Goal: Information Seeking & Learning: Find contact information

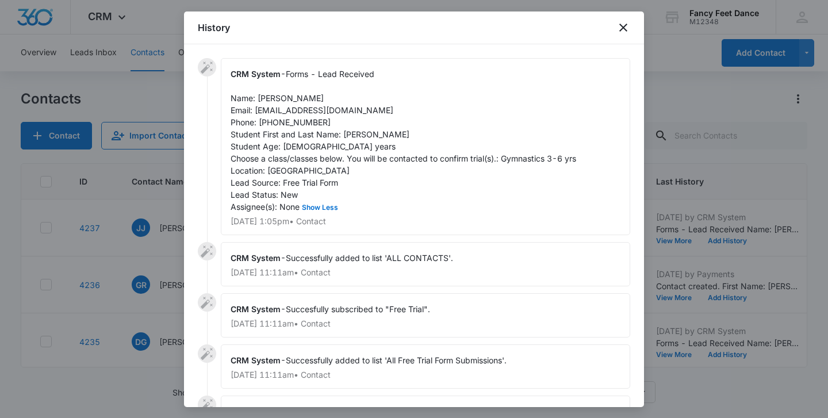
scroll to position [222, 0]
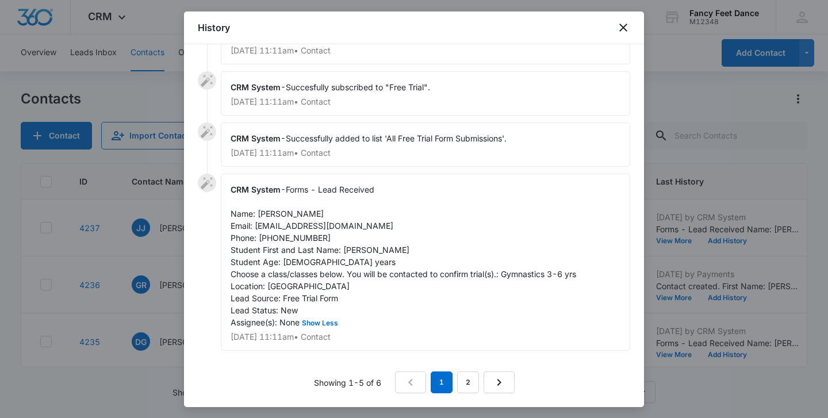
click at [158, 254] on div at bounding box center [414, 209] width 828 height 418
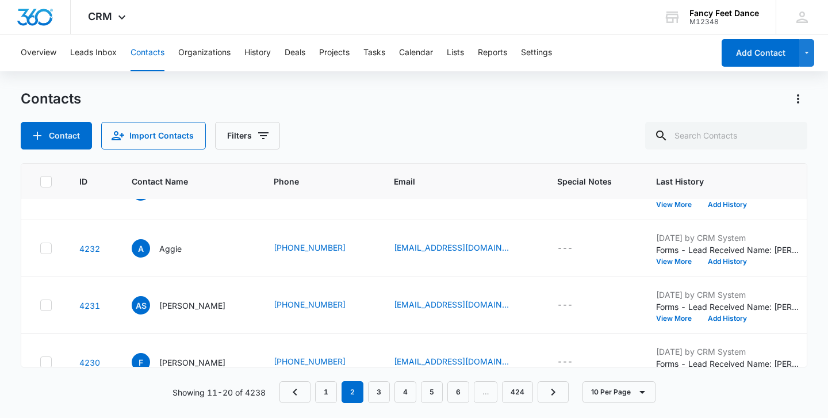
scroll to position [401, 0]
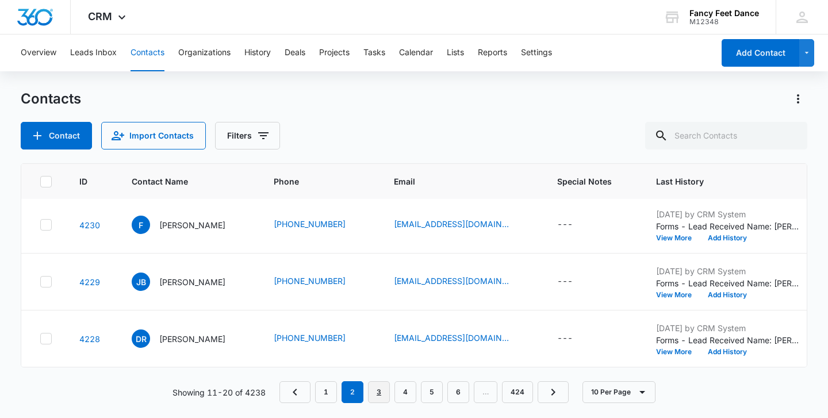
click at [383, 388] on link "3" at bounding box center [379, 392] width 22 height 22
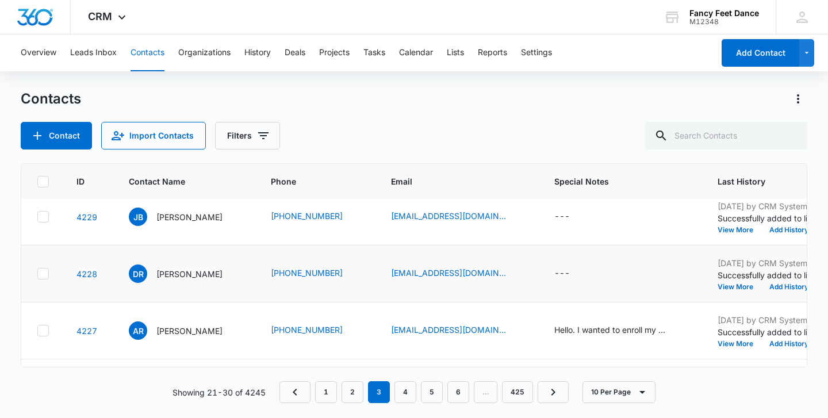
scroll to position [238, 3]
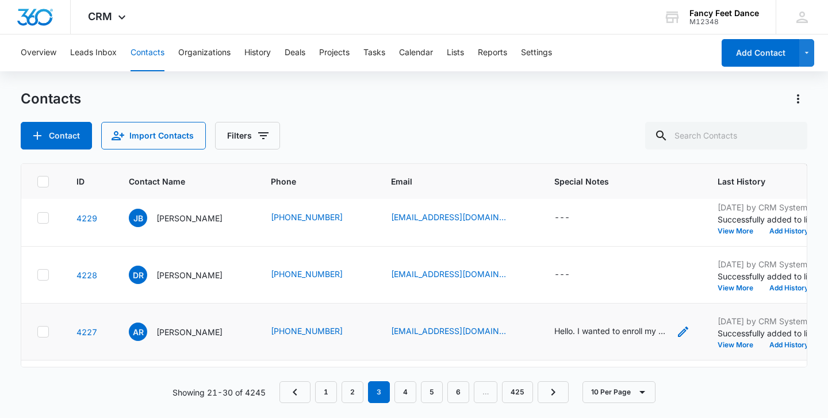
click at [623, 329] on div "Hello. I wanted to enroll my daughter she is 8 in gymnastics class. Is it too l…" at bounding box center [612, 331] width 115 height 12
click at [503, 108] on div "Contacts Contact Import Contacts Filters" at bounding box center [414, 120] width 787 height 60
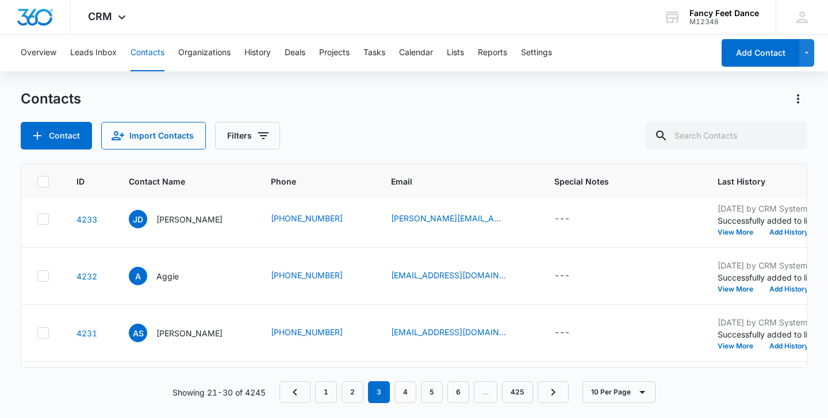
scroll to position [0, 3]
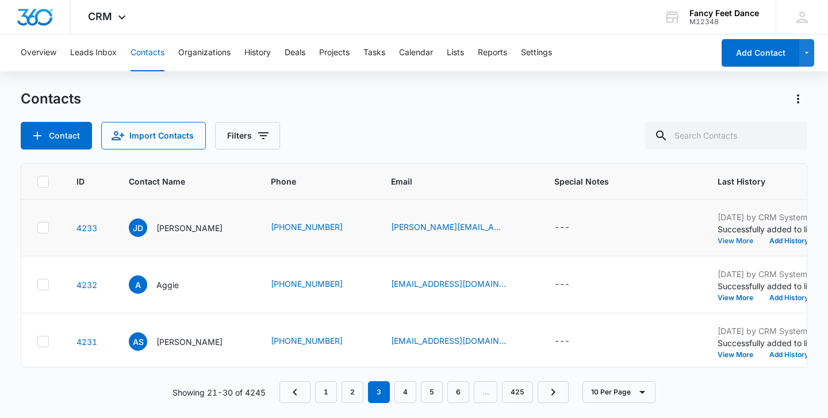
click at [726, 240] on button "View More" at bounding box center [740, 241] width 44 height 7
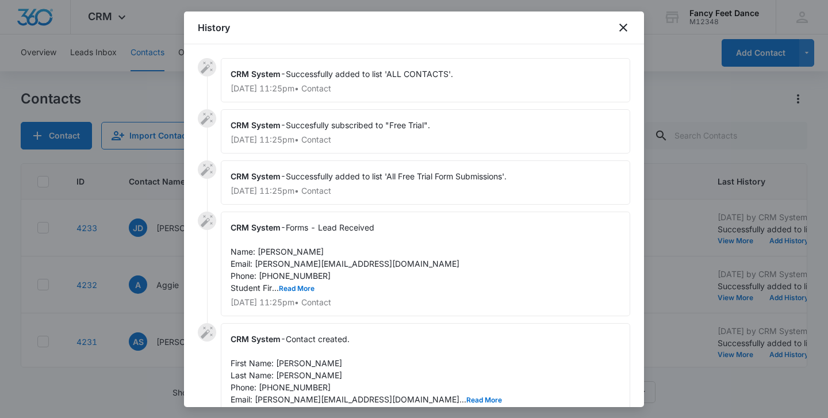
click at [298, 280] on span "Forms - Lead Received Name: [PERSON_NAME] Email: [PERSON_NAME][EMAIL_ADDRESS][D…" at bounding box center [345, 258] width 229 height 70
copy span "3476123915"
click at [171, 272] on div at bounding box center [414, 209] width 828 height 418
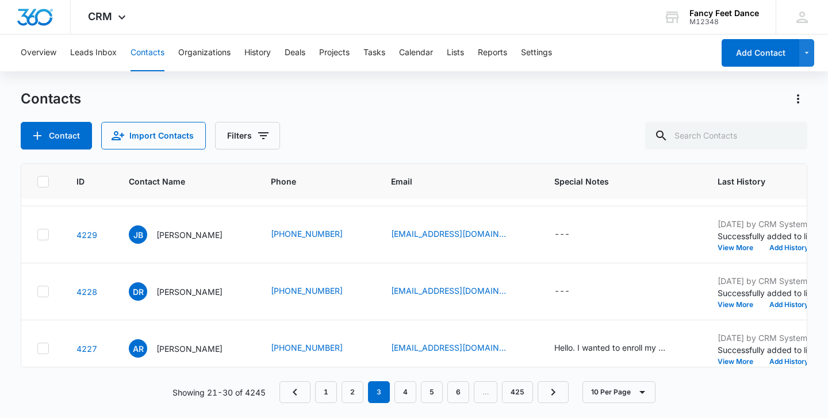
scroll to position [217, 3]
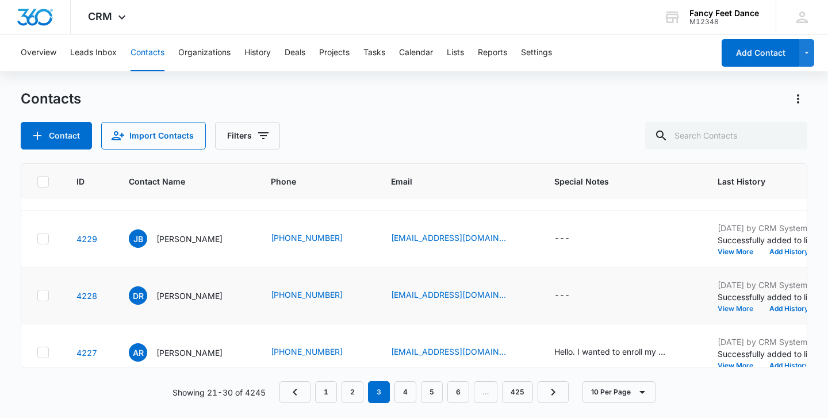
click at [718, 308] on button "View More" at bounding box center [740, 308] width 44 height 7
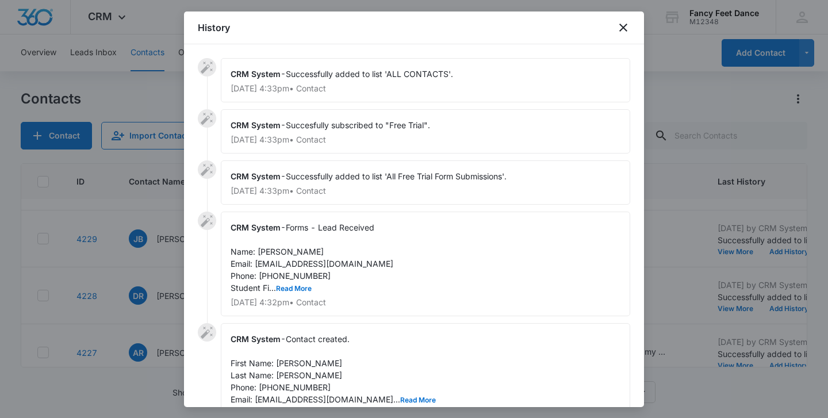
click at [285, 274] on span "Forms - Lead Received Name: [PERSON_NAME] Email: [EMAIL_ADDRESS][DOMAIN_NAME] P…" at bounding box center [312, 258] width 163 height 70
copy span "7184130314"
click at [286, 285] on button "Read More" at bounding box center [294, 288] width 36 height 7
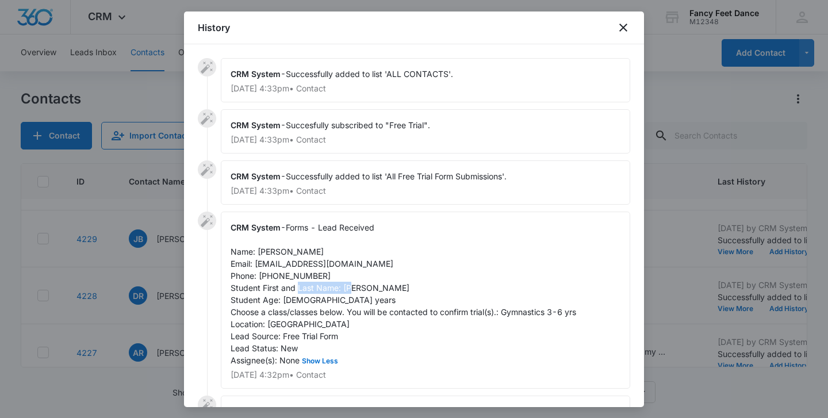
drag, startPoint x: 342, startPoint y: 288, endPoint x: 406, endPoint y: 284, distance: 64.0
click at [406, 285] on div "CRM System - Forms - Lead Received Name: [PERSON_NAME] Email: [EMAIL_ADDRESS][D…" at bounding box center [426, 300] width 410 height 177
copy span "[PERSON_NAME]"
click at [258, 251] on span "Forms - Lead Received Name: [PERSON_NAME] Email: [EMAIL_ADDRESS][DOMAIN_NAME] P…" at bounding box center [404, 294] width 346 height 143
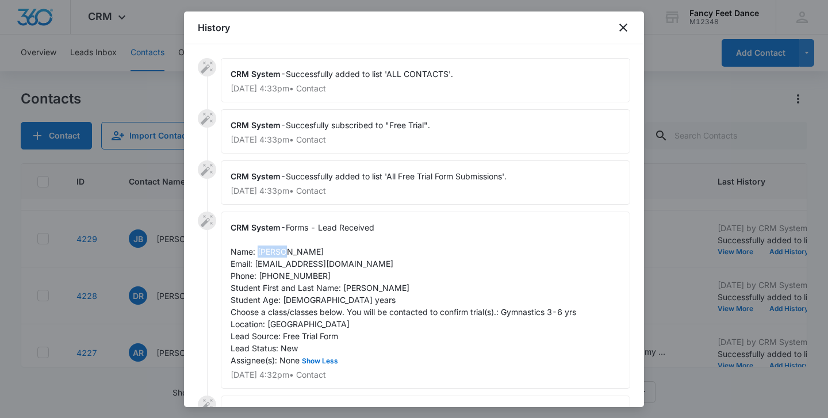
copy span "[PERSON_NAME]"
click at [267, 276] on span "Forms - Lead Received Name: [PERSON_NAME] Email: [EMAIL_ADDRESS][DOMAIN_NAME] P…" at bounding box center [404, 294] width 346 height 143
copy span "7184130314"
drag, startPoint x: 255, startPoint y: 265, endPoint x: 327, endPoint y: 250, distance: 73.3
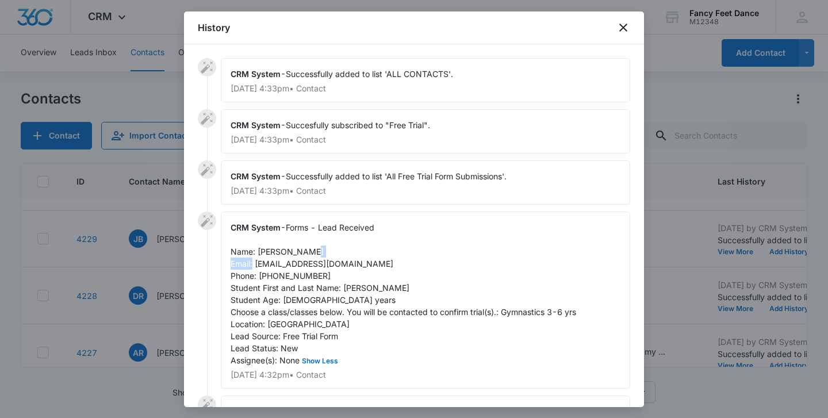
click at [327, 250] on div "CRM System - Forms - Lead Received Name: [PERSON_NAME] Email: [EMAIL_ADDRESS][D…" at bounding box center [426, 300] width 410 height 177
click at [328, 250] on div "CRM System - Forms - Lead Received Name: [PERSON_NAME] Email: [EMAIL_ADDRESS][D…" at bounding box center [426, 300] width 410 height 177
drag, startPoint x: 362, startPoint y: 265, endPoint x: 255, endPoint y: 262, distance: 107.0
click at [255, 262] on div "CRM System - Forms - Lead Received Name: [PERSON_NAME] Email: [EMAIL_ADDRESS][D…" at bounding box center [426, 300] width 410 height 177
copy span "[EMAIL_ADDRESS][DOMAIN_NAME]"
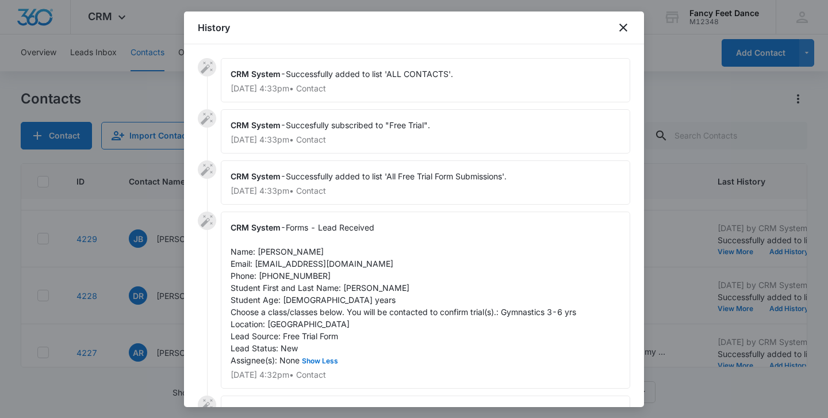
click at [151, 236] on div at bounding box center [414, 209] width 828 height 418
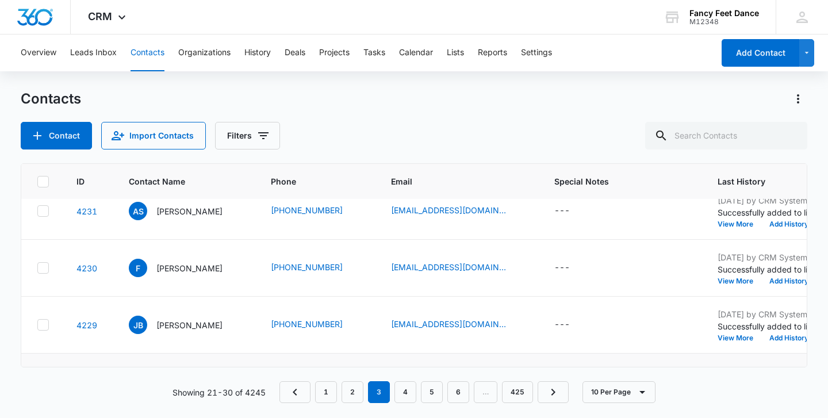
scroll to position [129, 3]
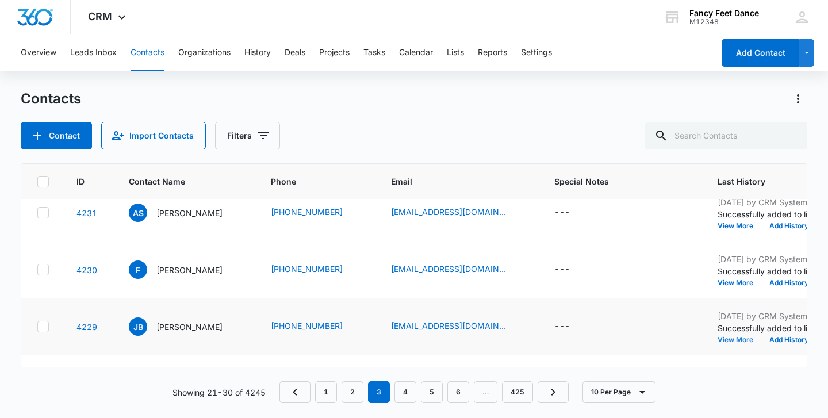
click at [719, 343] on button "View More" at bounding box center [740, 339] width 44 height 7
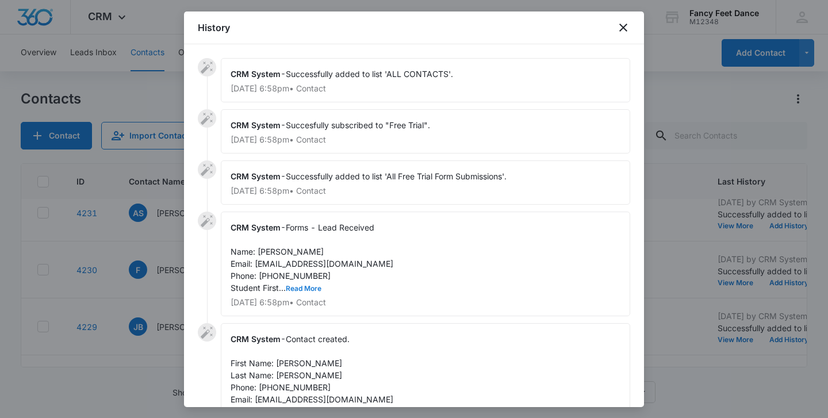
click at [302, 288] on button "Read More" at bounding box center [304, 288] width 36 height 7
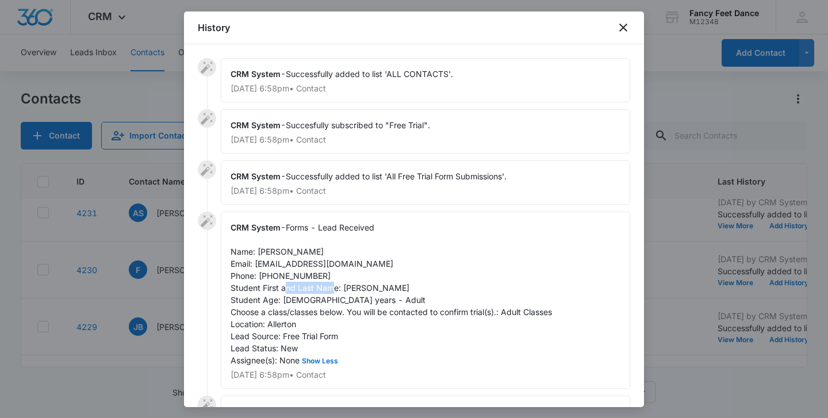
drag, startPoint x: 342, startPoint y: 288, endPoint x: 392, endPoint y: 286, distance: 50.1
click at [392, 288] on div "CRM System - Forms - Lead Received Name: [PERSON_NAME] Email: [EMAIL_ADDRESS][D…" at bounding box center [426, 300] width 410 height 177
copy span "[PERSON_NAME]"
click at [281, 276] on span "Forms - Lead Received Name: [PERSON_NAME] Email: [EMAIL_ADDRESS][DOMAIN_NAME] P…" at bounding box center [392, 294] width 322 height 143
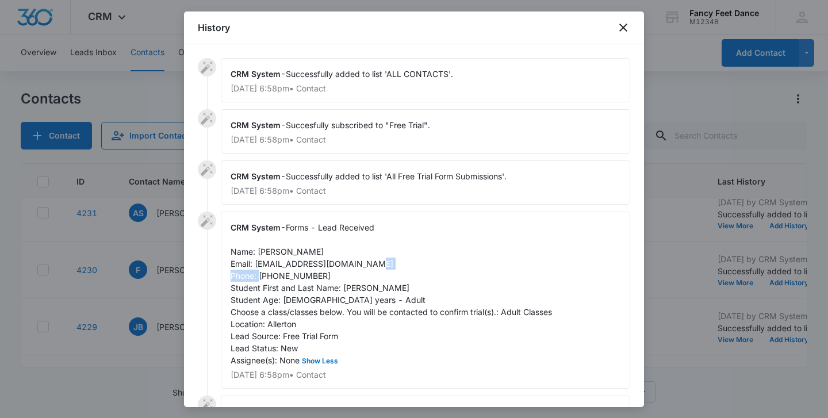
copy span "9293642515"
drag, startPoint x: 254, startPoint y: 263, endPoint x: 347, endPoint y: 262, distance: 93.2
click at [347, 262] on div "CRM System - Forms - Lead Received Name: [PERSON_NAME] Email: [EMAIL_ADDRESS][D…" at bounding box center [426, 300] width 410 height 177
copy span "[EMAIL_ADDRESS][DOMAIN_NAME]"
click at [300, 274] on span "Forms - Lead Received Name: [PERSON_NAME] Email: [EMAIL_ADDRESS][DOMAIN_NAME] P…" at bounding box center [392, 294] width 322 height 143
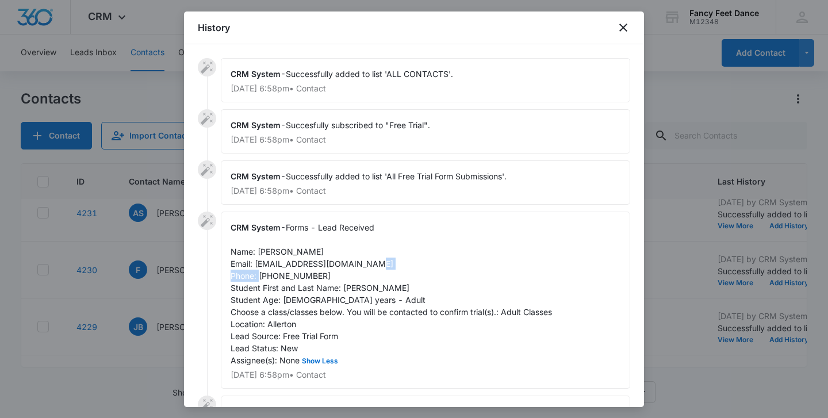
click at [300, 274] on span "Forms - Lead Received Name: [PERSON_NAME] Email: [EMAIL_ADDRESS][DOMAIN_NAME] P…" at bounding box center [392, 294] width 322 height 143
copy span "9293642515"
click at [148, 256] on div at bounding box center [414, 209] width 828 height 418
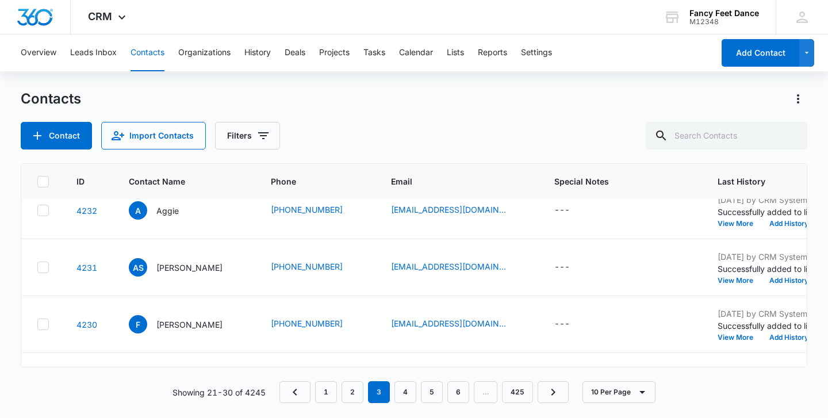
scroll to position [69, 3]
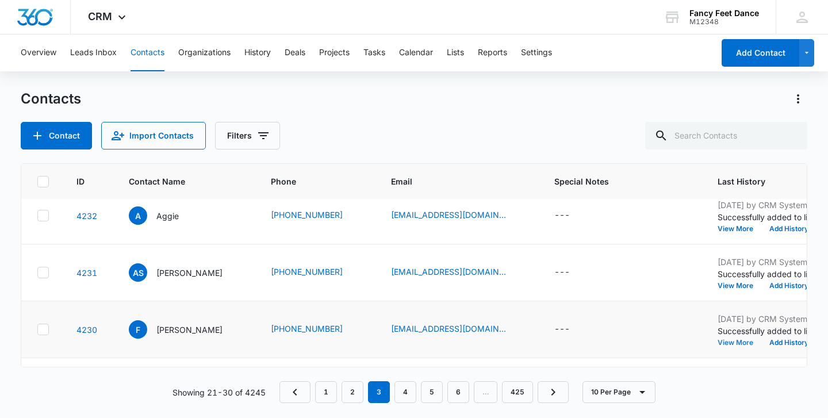
click at [718, 339] on button "View More" at bounding box center [740, 342] width 44 height 7
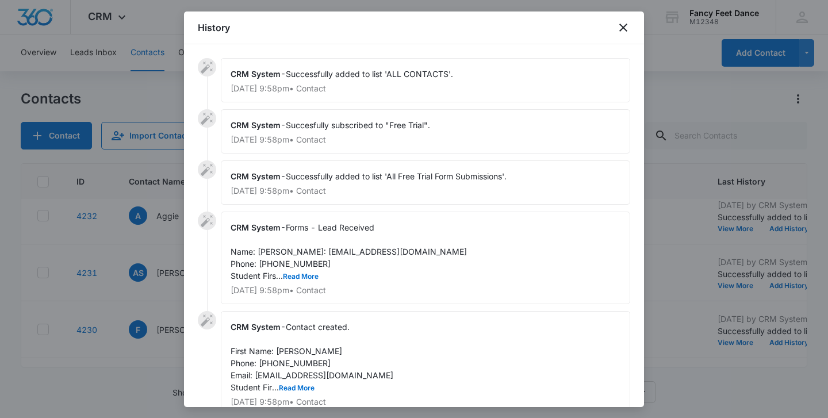
click at [292, 294] on div "CRM System - Forms - Lead Received Name: [PERSON_NAME]: [EMAIL_ADDRESS][DOMAIN_…" at bounding box center [426, 258] width 410 height 93
click at [295, 280] on button "Read More" at bounding box center [301, 276] width 36 height 7
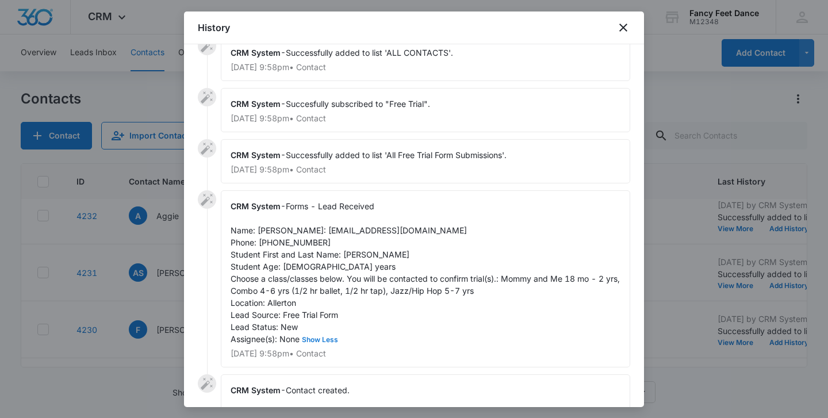
scroll to position [23, 0]
click at [354, 265] on span "Forms - Lead Received Name: [PERSON_NAME]: [EMAIL_ADDRESS][DOMAIN_NAME] Phone: …" at bounding box center [427, 271] width 392 height 143
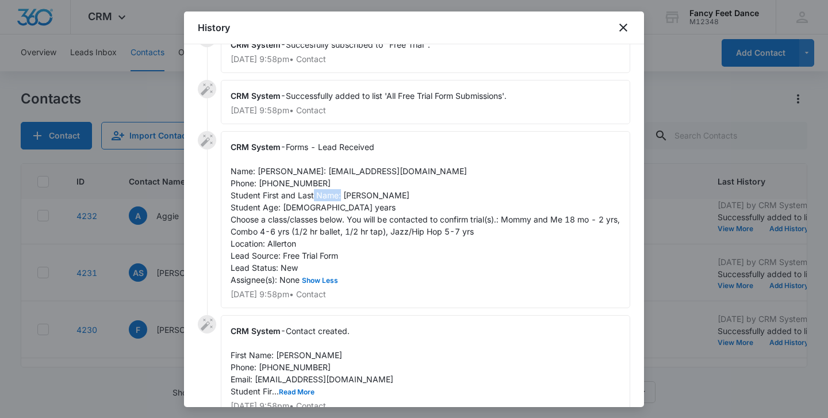
scroll to position [80, 0]
click at [286, 369] on span "Contact created. First Name: [PERSON_NAME] Phone: [PHONE_NUMBER] Email: [EMAIL_…" at bounding box center [312, 362] width 163 height 70
click at [303, 201] on div "CRM System - Forms - Lead Received Name: [PERSON_NAME]: [EMAIL_ADDRESS][DOMAIN_…" at bounding box center [426, 220] width 410 height 177
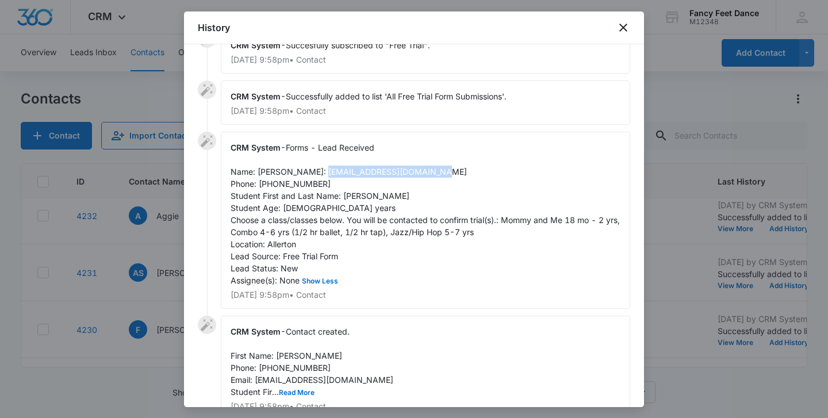
drag, startPoint x: 256, startPoint y: 182, endPoint x: 362, endPoint y: 181, distance: 105.8
click at [362, 181] on span "Forms - Lead Received Name: [PERSON_NAME]: [EMAIL_ADDRESS][DOMAIN_NAME] Phone: …" at bounding box center [427, 214] width 392 height 143
click at [299, 193] on span "Forms - Lead Received Name: [PERSON_NAME]: [EMAIL_ADDRESS][DOMAIN_NAME] Phone: …" at bounding box center [427, 214] width 392 height 143
click at [170, 259] on div at bounding box center [414, 209] width 828 height 418
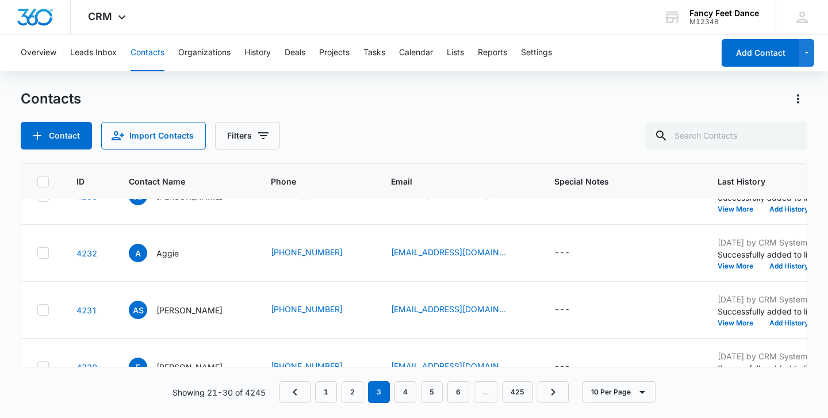
scroll to position [31, 3]
click at [726, 326] on button "View More" at bounding box center [740, 323] width 44 height 7
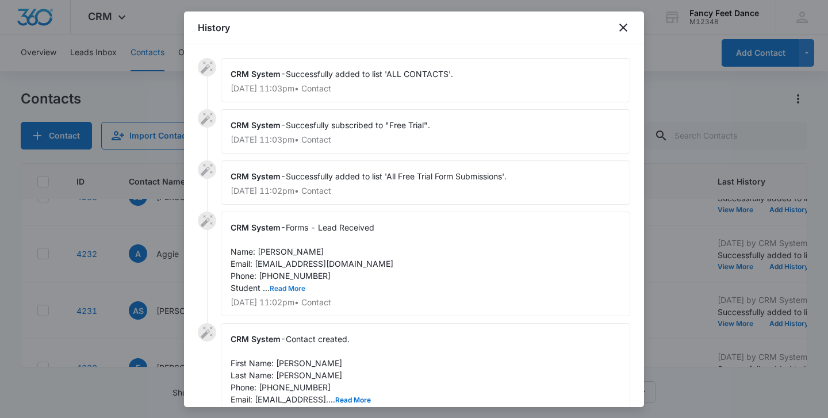
click at [280, 287] on button "Read More" at bounding box center [288, 288] width 36 height 7
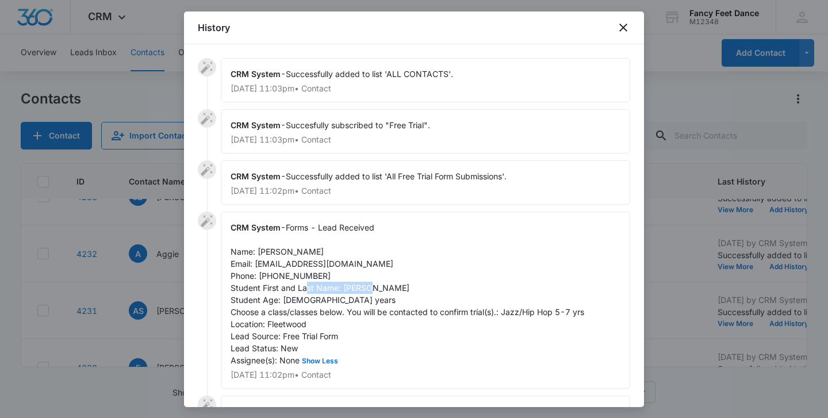
drag, startPoint x: 342, startPoint y: 288, endPoint x: 424, endPoint y: 289, distance: 81.7
click at [425, 290] on div "CRM System - Forms - Lead Received Name: [PERSON_NAME] Email: [EMAIL_ADDRESS][D…" at bounding box center [426, 300] width 410 height 177
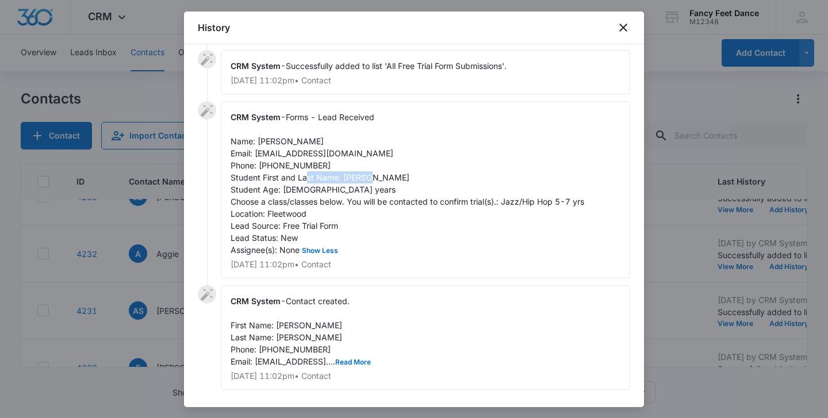
scroll to position [113, 0]
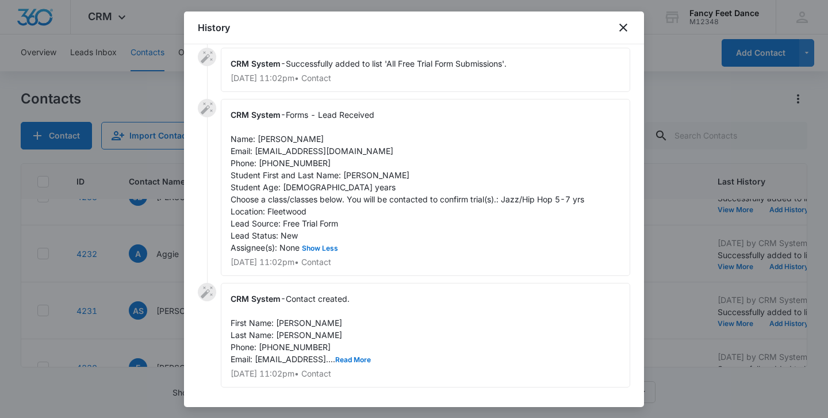
click at [289, 323] on span "Contact created. First Name: [PERSON_NAME] Last Name: [PERSON_NAME] Phone: [PHO…" at bounding box center [301, 329] width 140 height 70
click at [297, 336] on span "Contact created. First Name: [PERSON_NAME] Last Name: [PERSON_NAME] Phone: [PHO…" at bounding box center [301, 329] width 140 height 70
click at [300, 166] on span "Forms - Lead Received Name: [PERSON_NAME] Email: [EMAIL_ADDRESS][DOMAIN_NAME] P…" at bounding box center [408, 181] width 354 height 143
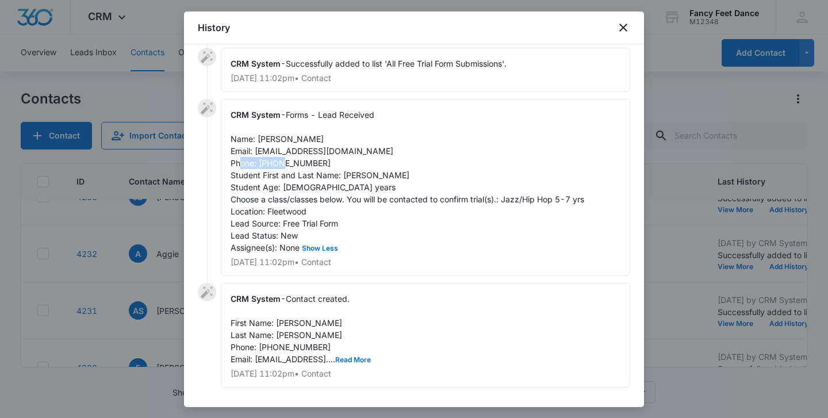
click at [300, 166] on span "Forms - Lead Received Name: [PERSON_NAME] Email: [EMAIL_ADDRESS][DOMAIN_NAME] P…" at bounding box center [408, 181] width 354 height 143
drag, startPoint x: 255, startPoint y: 151, endPoint x: 342, endPoint y: 147, distance: 87.0
click at [342, 147] on div "CRM System - Forms - Lead Received Name: [PERSON_NAME] Email: [EMAIL_ADDRESS][D…" at bounding box center [426, 187] width 410 height 177
click at [162, 238] on div at bounding box center [414, 209] width 828 height 418
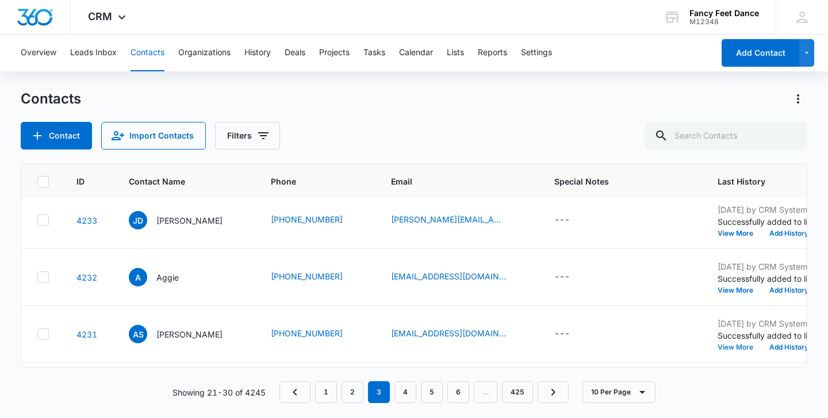
scroll to position [0, 3]
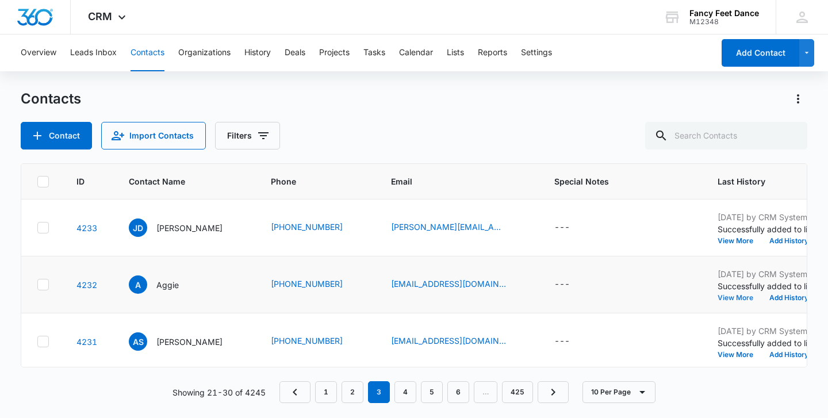
click at [727, 300] on button "View More" at bounding box center [740, 298] width 44 height 7
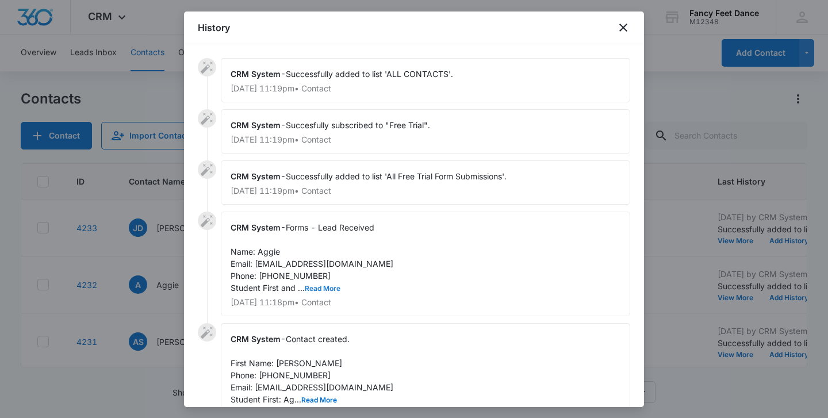
click at [332, 287] on button "Read More" at bounding box center [323, 288] width 36 height 7
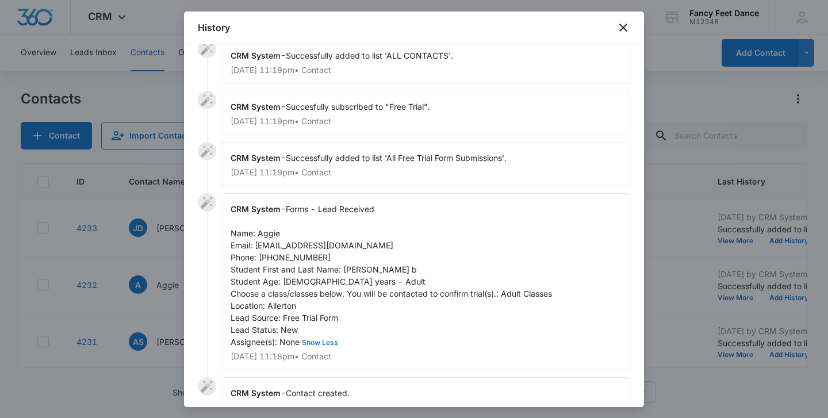
scroll to position [26, 0]
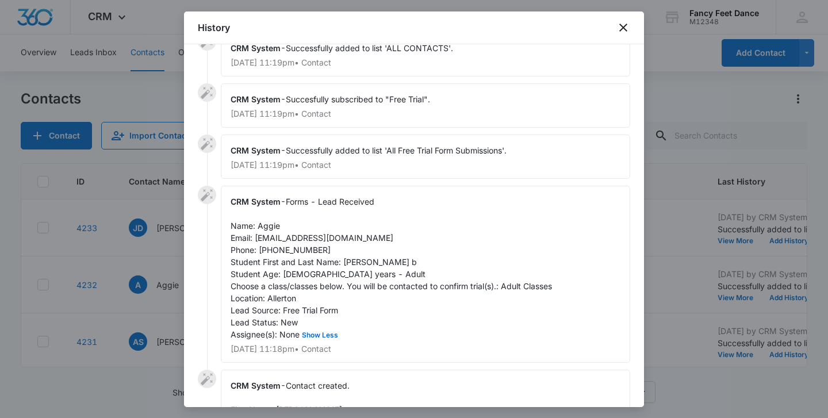
click at [266, 226] on span "Forms - Lead Received Name: Aggie Email: [EMAIL_ADDRESS][DOMAIN_NAME] Phone: [P…" at bounding box center [392, 268] width 322 height 143
click at [266, 225] on span "Forms - Lead Received Name: Aggie Email: [EMAIL_ADDRESS][DOMAIN_NAME] Phone: [P…" at bounding box center [392, 268] width 322 height 143
click at [263, 248] on span "Forms - Lead Received Name: Aggie Email: [EMAIL_ADDRESS][DOMAIN_NAME] Phone: [P…" at bounding box center [392, 268] width 322 height 143
click at [263, 247] on span "Forms - Lead Received Name: Aggie Email: [EMAIL_ADDRESS][DOMAIN_NAME] Phone: [P…" at bounding box center [392, 268] width 322 height 143
drag, startPoint x: 256, startPoint y: 240, endPoint x: 341, endPoint y: 234, distance: 85.4
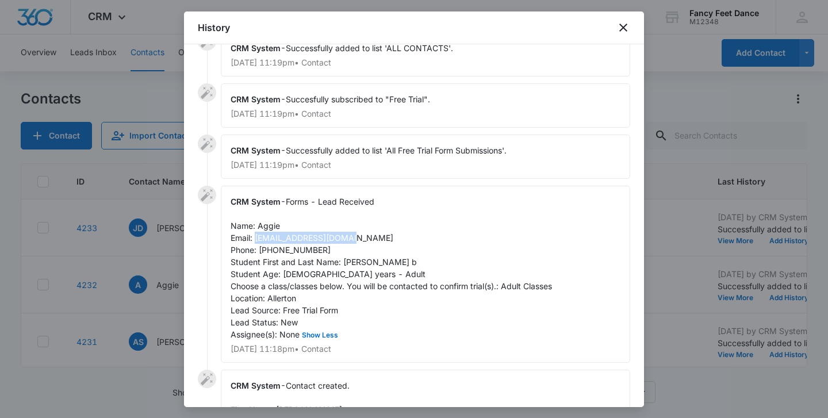
click at [341, 234] on span "Forms - Lead Received Name: Aggie Email: [EMAIL_ADDRESS][DOMAIN_NAME] Phone: [P…" at bounding box center [392, 268] width 322 height 143
click at [148, 332] on div at bounding box center [414, 209] width 828 height 418
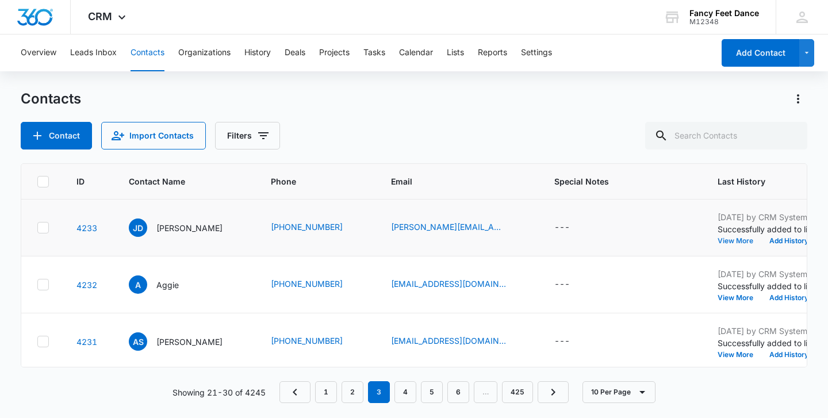
click at [726, 242] on button "View More" at bounding box center [740, 241] width 44 height 7
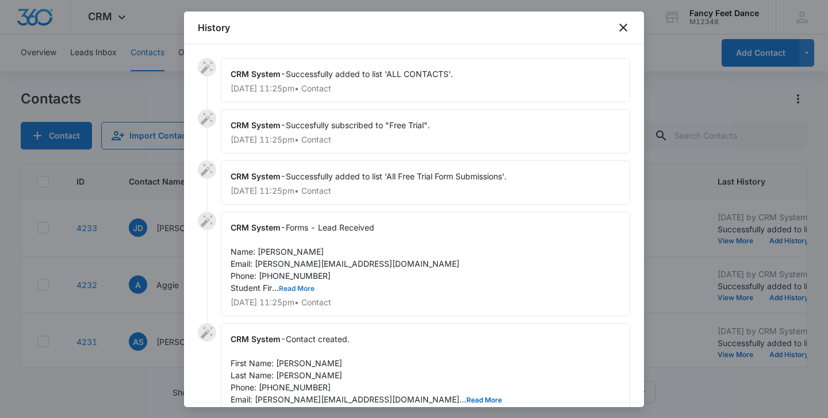
click at [307, 292] on button "Read More" at bounding box center [297, 288] width 36 height 7
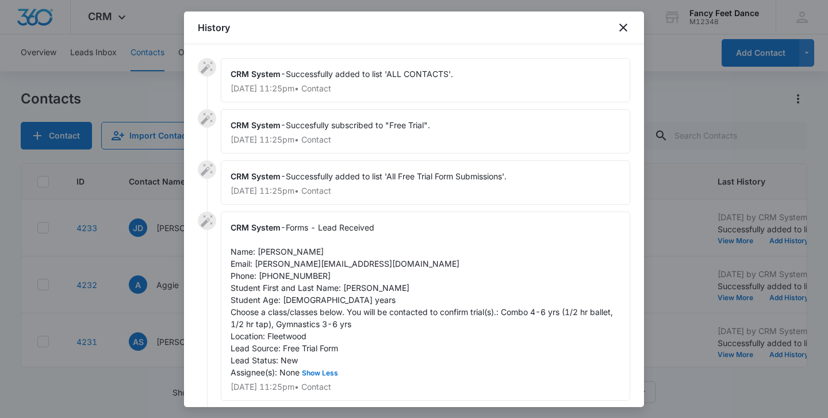
click at [285, 278] on span "Forms - Lead Received Name: [PERSON_NAME] Email: [PERSON_NAME][EMAIL_ADDRESS][D…" at bounding box center [423, 300] width 385 height 155
drag, startPoint x: 342, startPoint y: 288, endPoint x: 398, endPoint y: 284, distance: 55.9
click at [398, 285] on div "CRM System - Forms - Lead Received Name: [PERSON_NAME] Email: [PERSON_NAME][EMA…" at bounding box center [426, 306] width 410 height 189
click at [265, 253] on span "Forms - Lead Received Name: [PERSON_NAME] Email: [PERSON_NAME][EMAIL_ADDRESS][D…" at bounding box center [423, 300] width 385 height 155
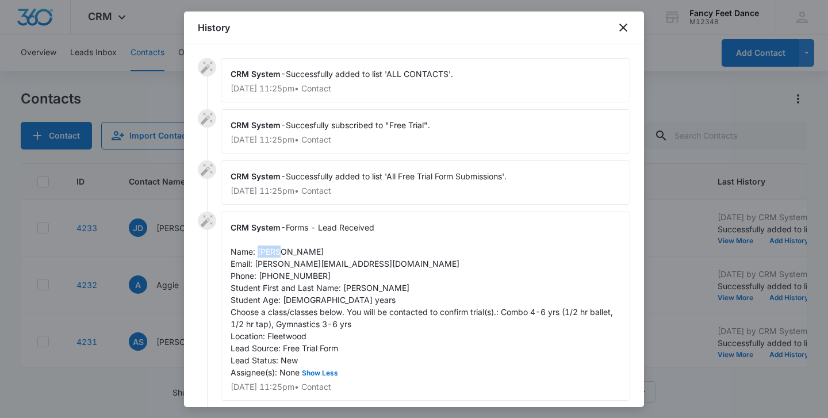
click at [265, 253] on span "Forms - Lead Received Name: [PERSON_NAME] Email: [PERSON_NAME][EMAIL_ADDRESS][D…" at bounding box center [423, 300] width 385 height 155
click at [278, 275] on span "Forms - Lead Received Name: [PERSON_NAME] Email: [PERSON_NAME][EMAIL_ADDRESS][D…" at bounding box center [423, 300] width 385 height 155
drag, startPoint x: 256, startPoint y: 265, endPoint x: 354, endPoint y: 265, distance: 97.8
click at [354, 265] on div "CRM System - Forms - Lead Received Name: [PERSON_NAME] Email: [PERSON_NAME][EMA…" at bounding box center [426, 306] width 410 height 189
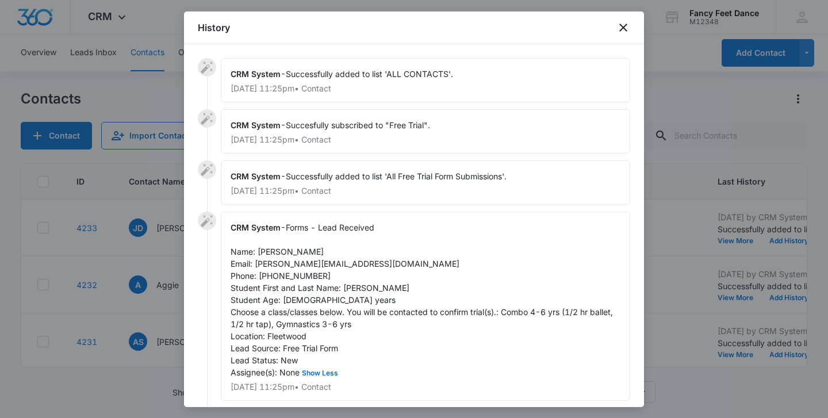
click at [163, 289] on div at bounding box center [414, 209] width 828 height 418
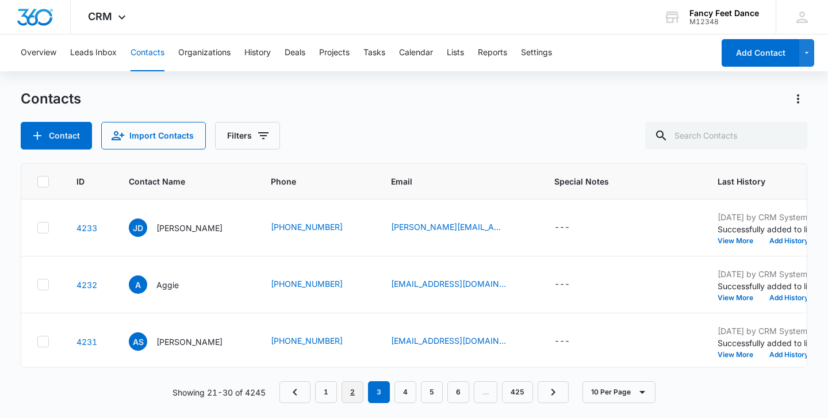
click at [345, 388] on link "2" at bounding box center [353, 392] width 22 height 22
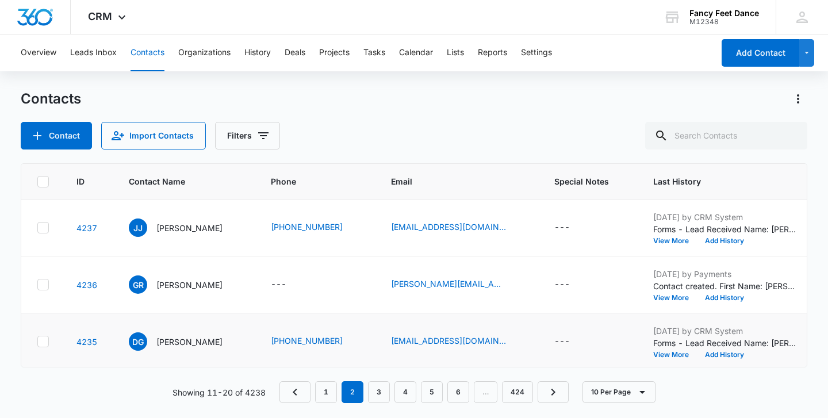
scroll to position [401, 3]
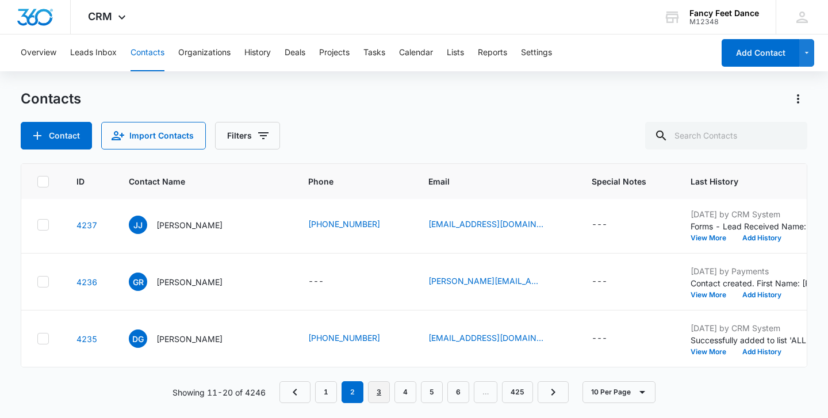
click at [372, 394] on link "3" at bounding box center [379, 392] width 22 height 22
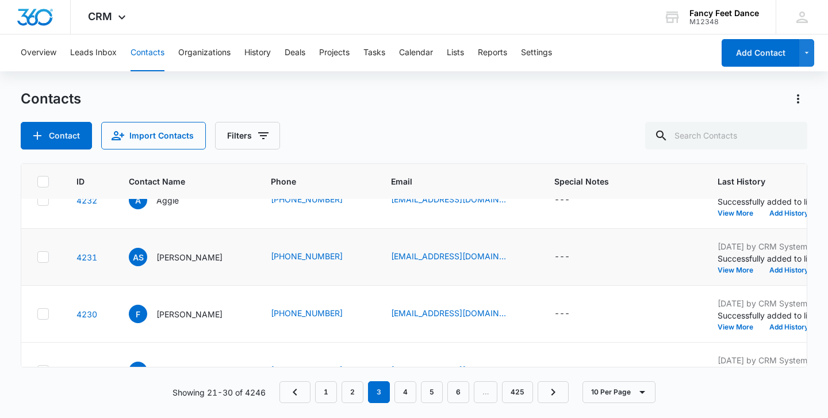
scroll to position [0, 3]
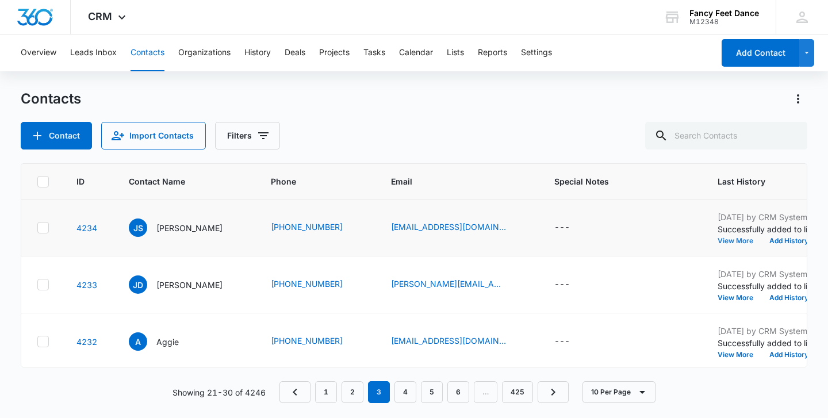
click at [718, 241] on button "View More" at bounding box center [740, 241] width 44 height 7
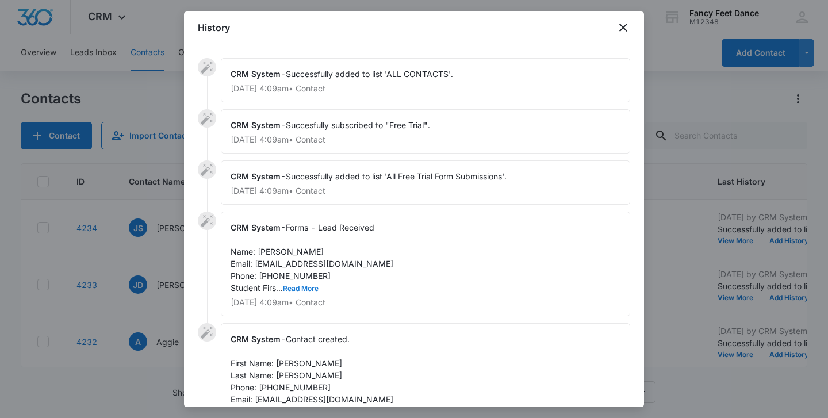
click at [290, 292] on button "Read More" at bounding box center [301, 288] width 36 height 7
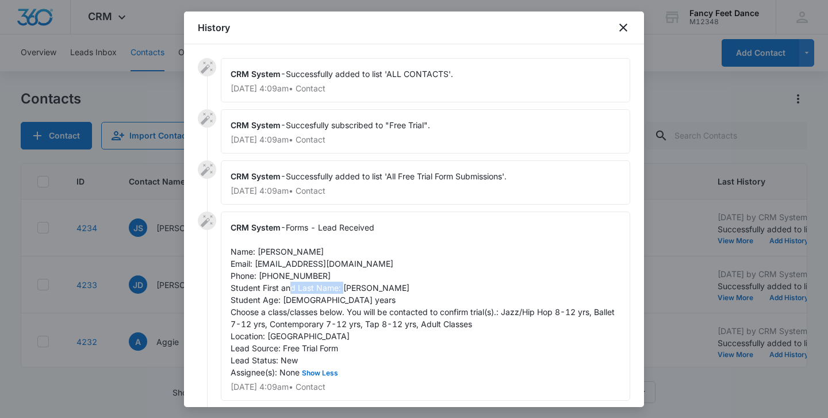
drag, startPoint x: 343, startPoint y: 292, endPoint x: 397, endPoint y: 288, distance: 54.2
click at [397, 288] on div "CRM System - Forms - Lead Received Name: [PERSON_NAME] Email: [EMAIL_ADDRESS][D…" at bounding box center [426, 306] width 410 height 189
drag, startPoint x: 259, startPoint y: 252, endPoint x: 314, endPoint y: 247, distance: 54.8
click at [315, 247] on span "Forms - Lead Received Name: [PERSON_NAME] Email: [EMAIL_ADDRESS][DOMAIN_NAME] P…" at bounding box center [424, 300] width 387 height 155
click at [314, 247] on span "Forms - Lead Received Name: [PERSON_NAME] Email: [EMAIL_ADDRESS][DOMAIN_NAME] P…" at bounding box center [424, 300] width 387 height 155
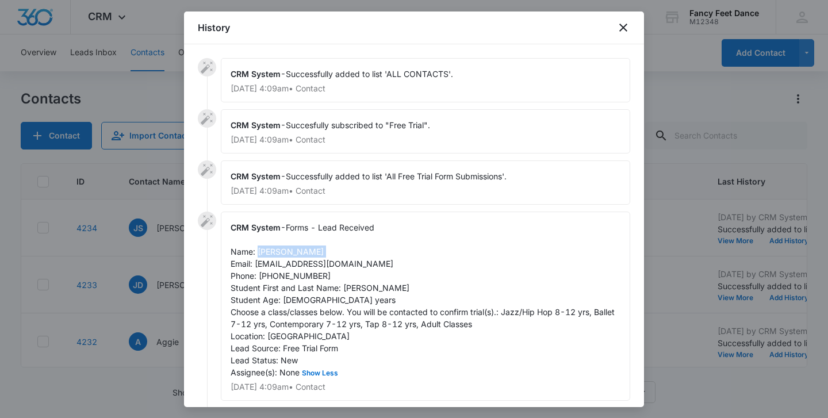
drag, startPoint x: 318, startPoint y: 248, endPoint x: 258, endPoint y: 251, distance: 59.3
click at [258, 251] on div "CRM System - Forms - Lead Received Name: [PERSON_NAME] Email: [EMAIL_ADDRESS][D…" at bounding box center [426, 306] width 410 height 189
drag, startPoint x: 256, startPoint y: 265, endPoint x: 343, endPoint y: 265, distance: 86.9
click at [343, 265] on div "CRM System - Forms - Lead Received Name: [PERSON_NAME] Email: [EMAIL_ADDRESS][D…" at bounding box center [426, 306] width 410 height 189
click at [288, 276] on span "Forms - Lead Received Name: [PERSON_NAME] Email: [EMAIL_ADDRESS][DOMAIN_NAME] P…" at bounding box center [424, 300] width 387 height 155
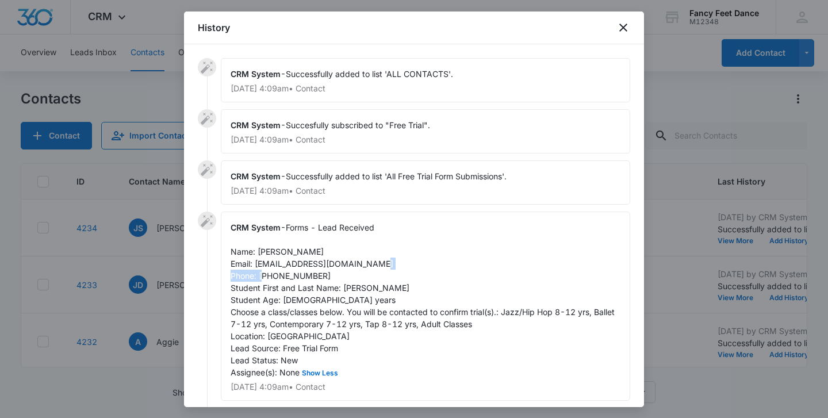
click at [288, 276] on span "Forms - Lead Received Name: [PERSON_NAME] Email: [EMAIL_ADDRESS][DOMAIN_NAME] P…" at bounding box center [424, 300] width 387 height 155
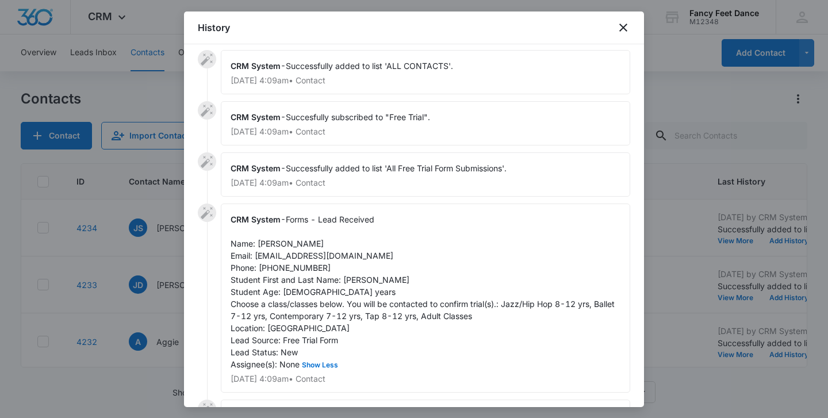
click at [174, 257] on div at bounding box center [414, 209] width 828 height 418
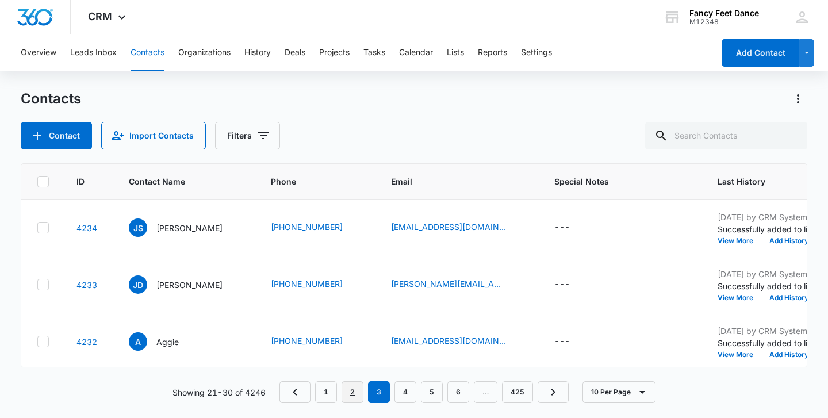
click at [361, 388] on link "2" at bounding box center [353, 392] width 22 height 22
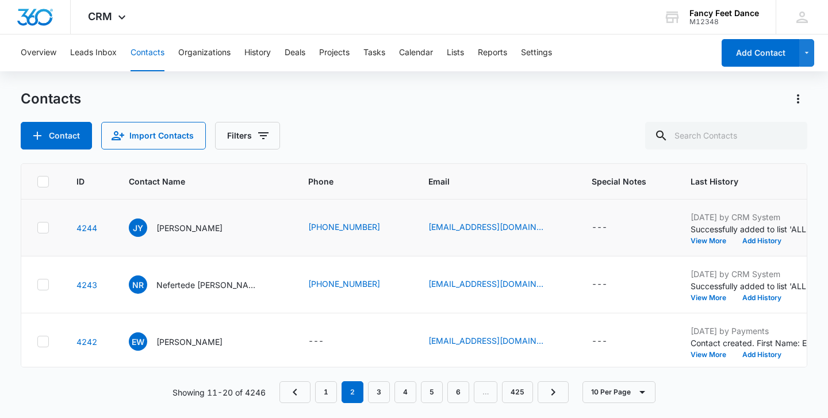
scroll to position [401, 3]
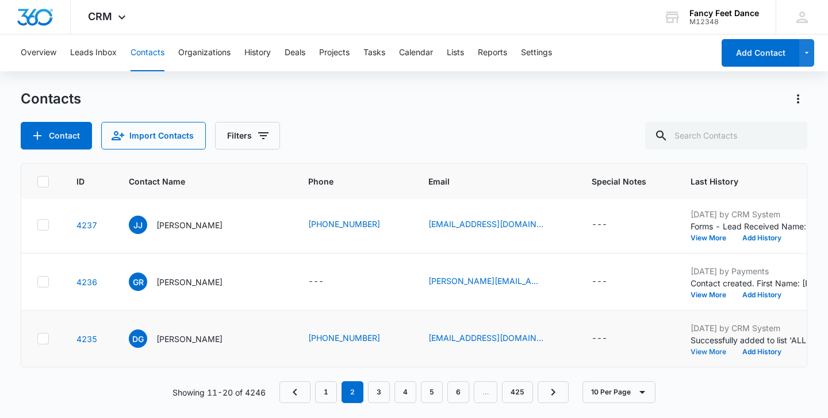
click at [691, 351] on button "View More" at bounding box center [713, 352] width 44 height 7
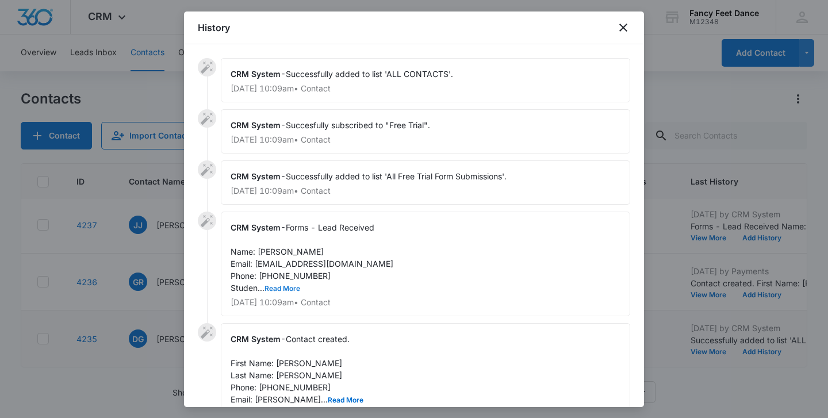
click at [278, 288] on button "Read More" at bounding box center [283, 288] width 36 height 7
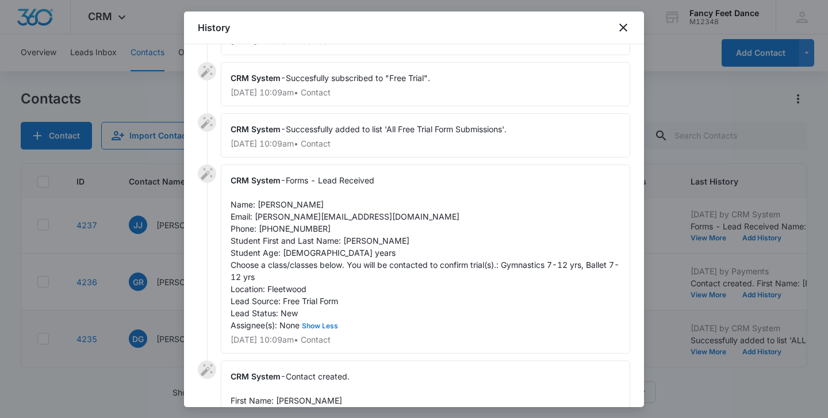
scroll to position [48, 0]
drag, startPoint x: 342, startPoint y: 240, endPoint x: 399, endPoint y: 240, distance: 56.4
click at [399, 240] on div "CRM System - Forms - Lead Received Name: [PERSON_NAME] Email: [PERSON_NAME][EMA…" at bounding box center [426, 258] width 410 height 189
drag, startPoint x: 258, startPoint y: 202, endPoint x: 328, endPoint y: 201, distance: 69.6
click at [328, 202] on div "CRM System - Forms - Lead Received Name: [PERSON_NAME] Email: [PERSON_NAME][EMA…" at bounding box center [426, 258] width 410 height 189
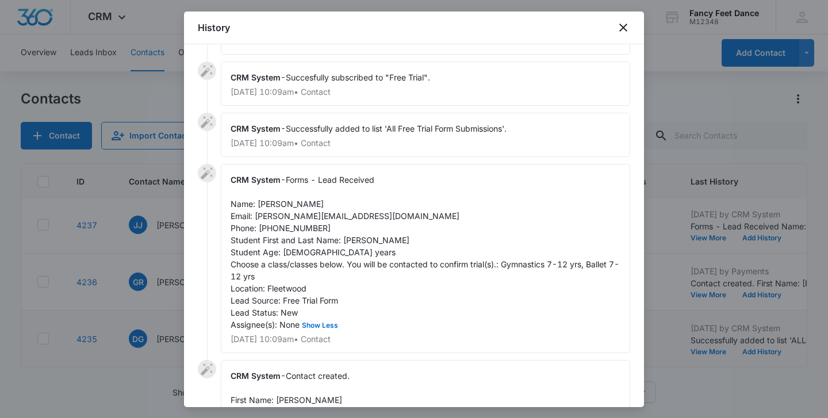
click at [290, 228] on span "Forms - Lead Received Name: [PERSON_NAME] Email: [PERSON_NAME][EMAIL_ADDRESS][D…" at bounding box center [425, 252] width 389 height 155
drag, startPoint x: 257, startPoint y: 217, endPoint x: 346, endPoint y: 219, distance: 89.2
click at [346, 219] on span "Forms - Lead Received Name: [PERSON_NAME] Email: [PERSON_NAME][EMAIL_ADDRESS][D…" at bounding box center [425, 252] width 389 height 155
click at [289, 232] on span "Forms - Lead Received Name: [PERSON_NAME] Email: [PERSON_NAME][EMAIL_ADDRESS][D…" at bounding box center [425, 252] width 389 height 155
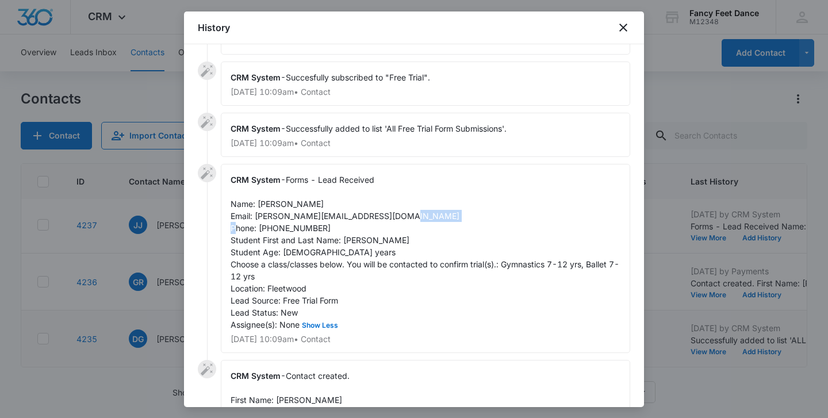
click at [289, 232] on span "Forms - Lead Received Name: [PERSON_NAME] Email: [PERSON_NAME][EMAIL_ADDRESS][D…" at bounding box center [425, 252] width 389 height 155
click at [175, 263] on div at bounding box center [414, 209] width 828 height 418
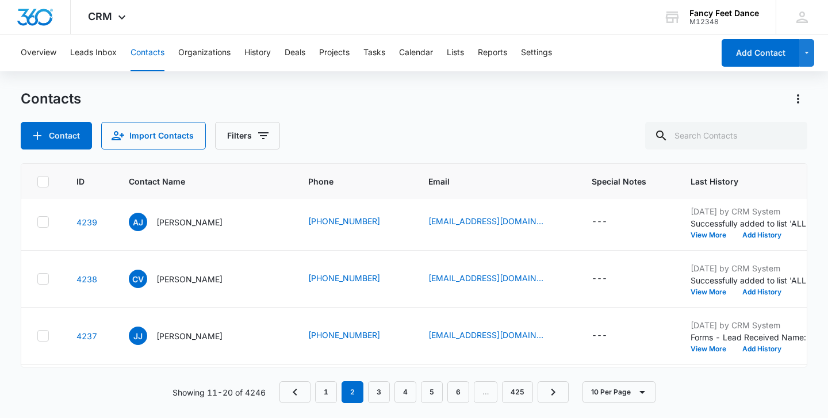
scroll to position [286, 3]
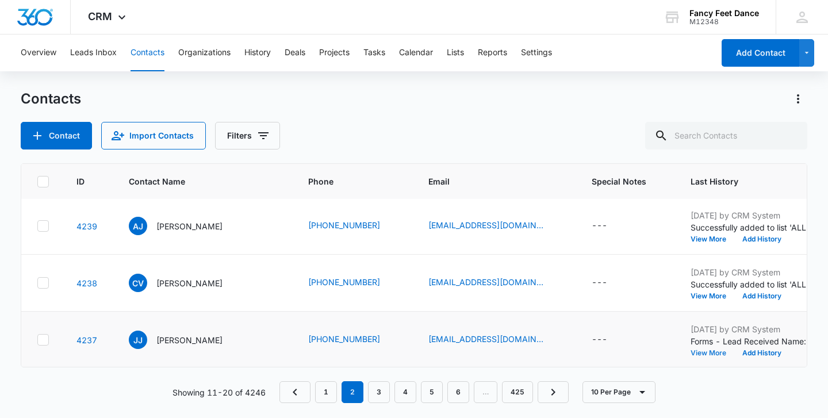
click at [691, 350] on button "View More" at bounding box center [713, 353] width 44 height 7
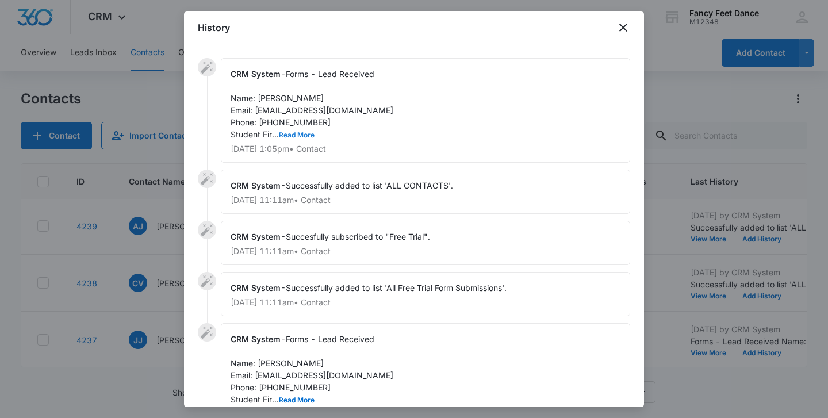
click at [295, 132] on button "Read More" at bounding box center [297, 135] width 36 height 7
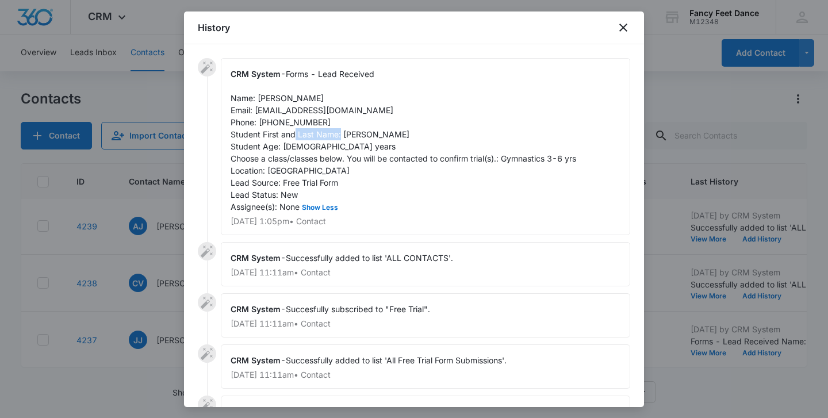
drag, startPoint x: 342, startPoint y: 133, endPoint x: 397, endPoint y: 133, distance: 55.2
click at [397, 133] on div "CRM System - Forms - Lead Received Name: [PERSON_NAME] Email: [EMAIL_ADDRESS][D…" at bounding box center [426, 146] width 410 height 177
drag, startPoint x: 259, startPoint y: 99, endPoint x: 318, endPoint y: 99, distance: 59.2
click at [318, 99] on div "CRM System - Forms - Lead Received Name: [PERSON_NAME] Email: [EMAIL_ADDRESS][D…" at bounding box center [426, 146] width 410 height 177
click at [290, 121] on span "Forms - Lead Received Name: [PERSON_NAME] Email: [EMAIL_ADDRESS][DOMAIN_NAME] P…" at bounding box center [404, 140] width 346 height 143
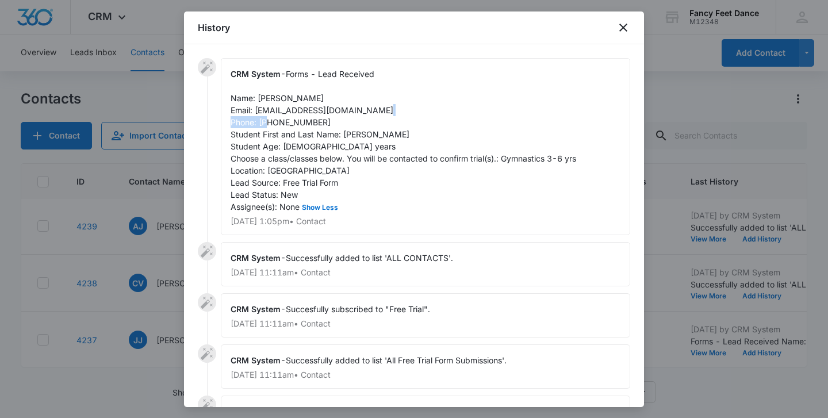
click at [290, 121] on span "Forms - Lead Received Name: [PERSON_NAME] Email: [EMAIL_ADDRESS][DOMAIN_NAME] P…" at bounding box center [404, 140] width 346 height 143
drag, startPoint x: 254, startPoint y: 108, endPoint x: 348, endPoint y: 109, distance: 94.3
click at [349, 110] on span "Forms - Lead Received Name: [PERSON_NAME] Email: [EMAIL_ADDRESS][DOMAIN_NAME] P…" at bounding box center [404, 140] width 346 height 143
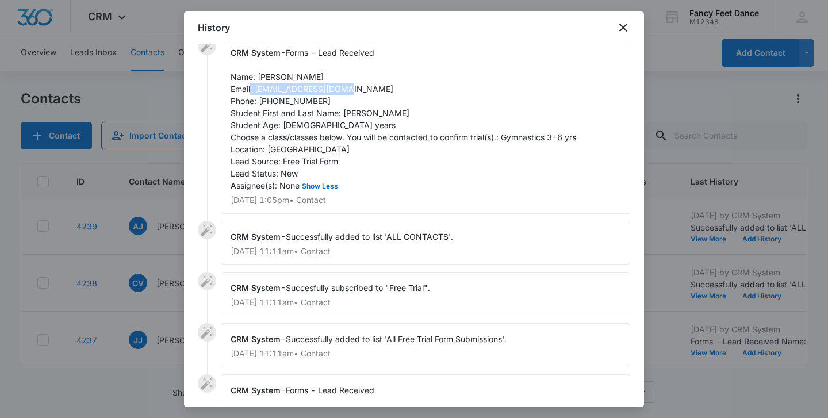
scroll to position [150, 0]
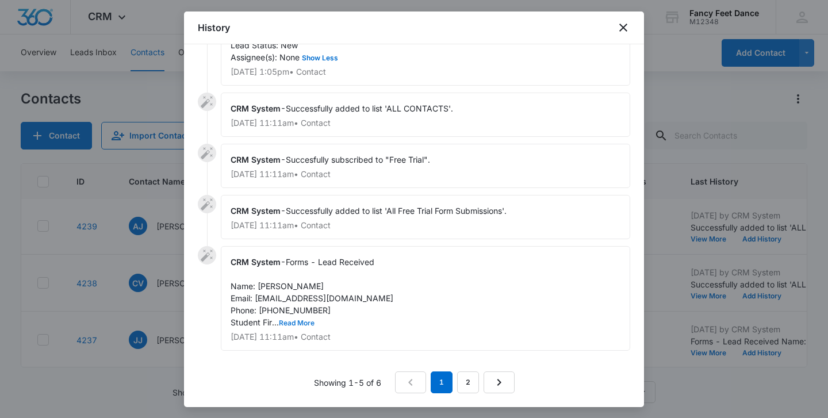
click at [303, 320] on button "Read More" at bounding box center [297, 323] width 36 height 7
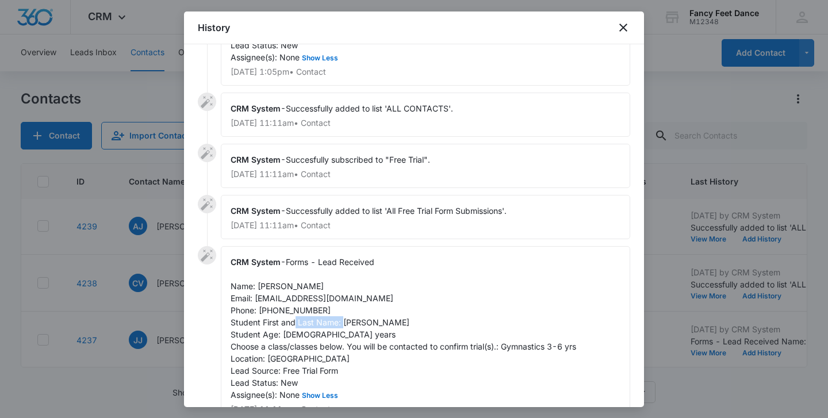
drag, startPoint x: 343, startPoint y: 322, endPoint x: 399, endPoint y: 321, distance: 55.2
click at [399, 322] on span "Forms - Lead Received Name: [PERSON_NAME] Email: [EMAIL_ADDRESS][DOMAIN_NAME] P…" at bounding box center [404, 328] width 346 height 143
click at [399, 321] on span "Forms - Lead Received Name: [PERSON_NAME] Email: [EMAIL_ADDRESS][DOMAIN_NAME] P…" at bounding box center [404, 328] width 346 height 143
click at [362, 321] on span "Forms - Lead Received Name: [PERSON_NAME] Email: [EMAIL_ADDRESS][DOMAIN_NAME] P…" at bounding box center [404, 328] width 346 height 143
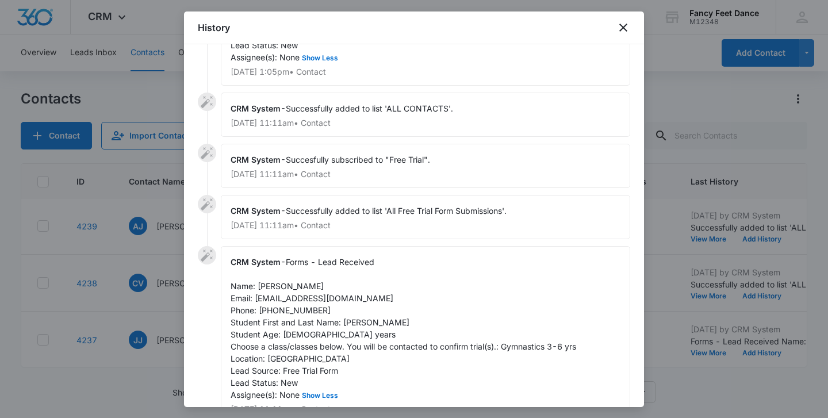
click at [156, 257] on div at bounding box center [414, 209] width 828 height 418
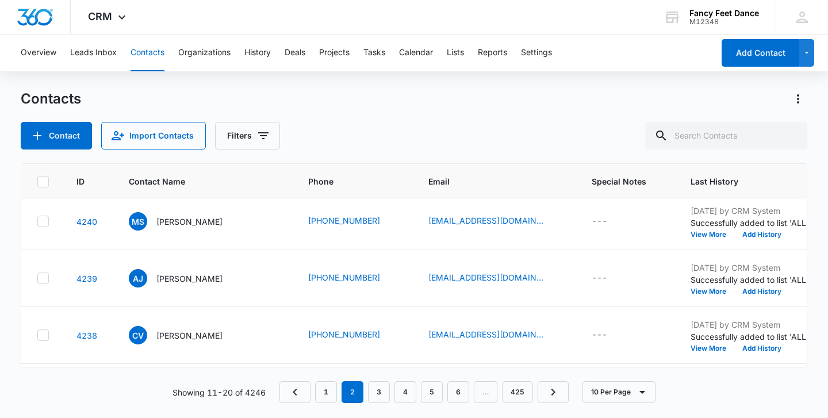
scroll to position [231, 3]
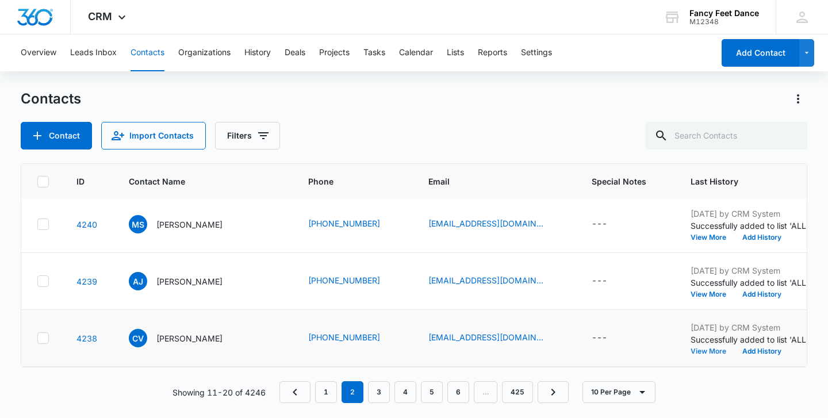
click at [691, 351] on button "View More" at bounding box center [713, 351] width 44 height 7
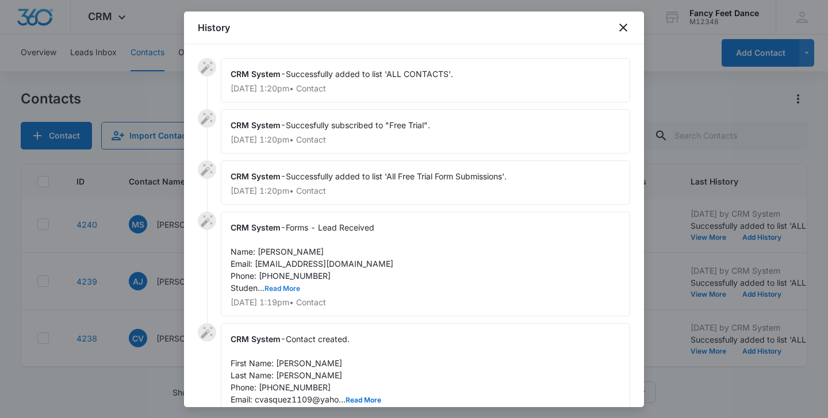
click at [293, 290] on button "Read More" at bounding box center [283, 288] width 36 height 7
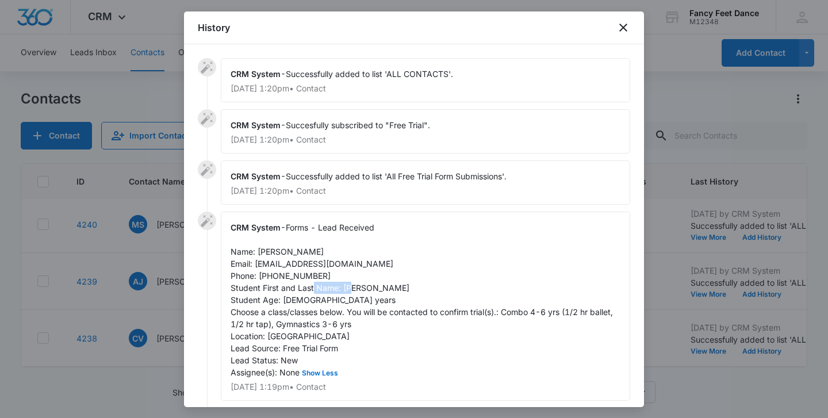
drag, startPoint x: 342, startPoint y: 288, endPoint x: 388, endPoint y: 288, distance: 46.6
click at [388, 288] on div "CRM System - Forms - Lead Received Name: [PERSON_NAME] Email: [EMAIL_ADDRESS][D…" at bounding box center [426, 306] width 410 height 189
drag, startPoint x: 258, startPoint y: 250, endPoint x: 320, endPoint y: 248, distance: 62.2
click at [320, 248] on div "CRM System - Forms - Lead Received Name: [PERSON_NAME] Email: [EMAIL_ADDRESS][D…" at bounding box center [426, 306] width 410 height 189
drag, startPoint x: 257, startPoint y: 265, endPoint x: 361, endPoint y: 261, distance: 104.2
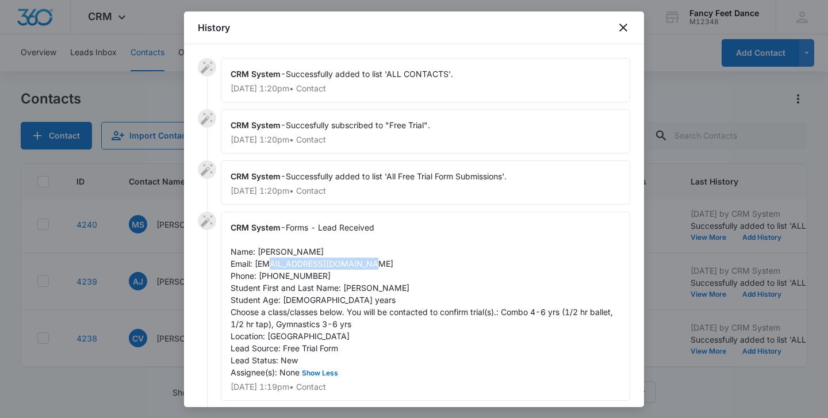
click at [361, 261] on span "Forms - Lead Received Name: [PERSON_NAME] Email: [EMAIL_ADDRESS][DOMAIN_NAME] P…" at bounding box center [423, 300] width 385 height 155
click at [301, 270] on div "CRM System - Forms - Lead Received Name: [PERSON_NAME] Email: [EMAIL_ADDRESS][D…" at bounding box center [426, 306] width 410 height 189
click at [145, 254] on div at bounding box center [414, 209] width 828 height 418
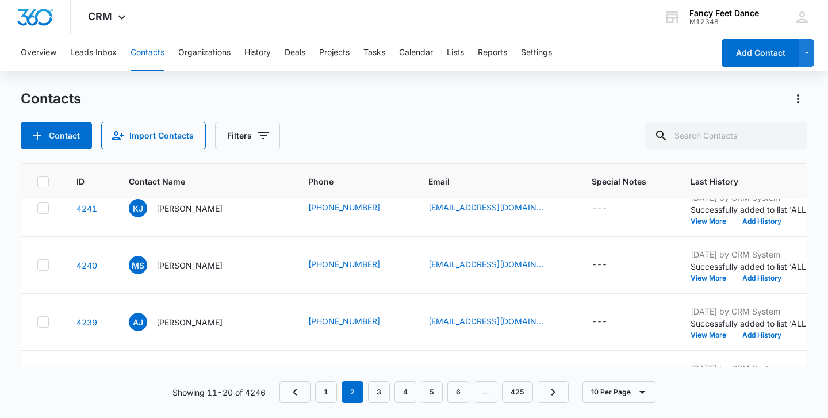
scroll to position [188, 3]
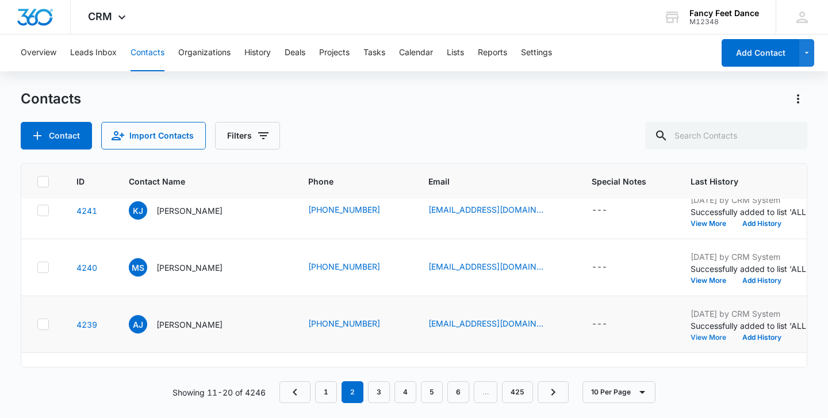
click at [691, 336] on button "View More" at bounding box center [713, 337] width 44 height 7
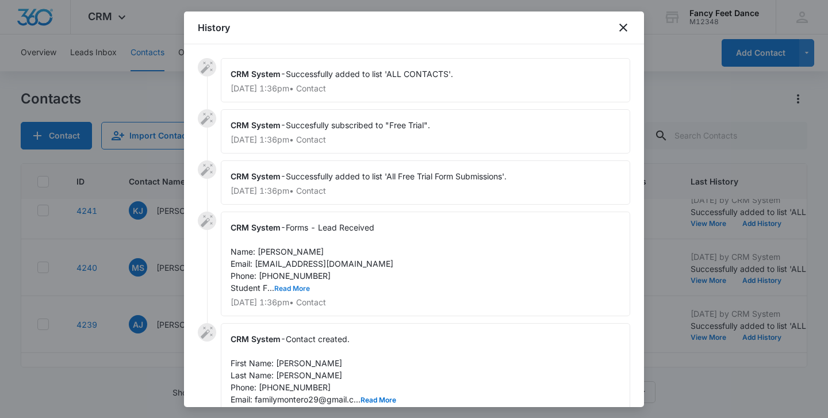
click at [291, 290] on button "Read More" at bounding box center [292, 288] width 36 height 7
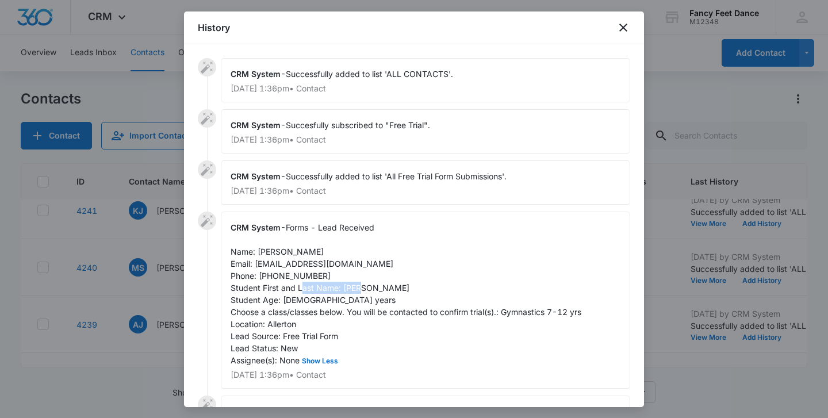
drag, startPoint x: 342, startPoint y: 288, endPoint x: 406, endPoint y: 284, distance: 63.4
click at [406, 284] on div "CRM System - Forms - Lead Received Name: [PERSON_NAME] Email: [EMAIL_ADDRESS][D…" at bounding box center [426, 300] width 410 height 177
drag, startPoint x: 256, startPoint y: 251, endPoint x: 304, endPoint y: 250, distance: 47.8
click at [305, 251] on div "CRM System - Forms - Lead Received Name: [PERSON_NAME] Email: [EMAIL_ADDRESS][D…" at bounding box center [426, 300] width 410 height 177
drag, startPoint x: 255, startPoint y: 263, endPoint x: 377, endPoint y: 267, distance: 122.0
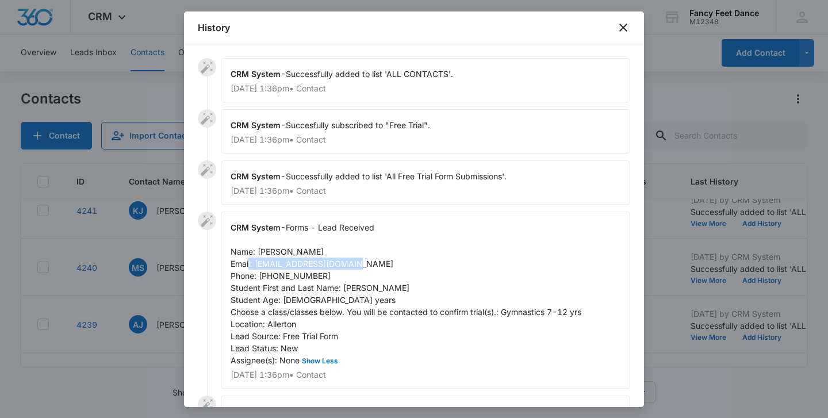
click at [377, 268] on div "CRM System - Forms - Lead Received Name: [PERSON_NAME] Email: [EMAIL_ADDRESS][D…" at bounding box center [426, 300] width 410 height 177
click at [292, 278] on span "Forms - Lead Received Name: [PERSON_NAME] Email: [EMAIL_ADDRESS][DOMAIN_NAME] P…" at bounding box center [406, 294] width 351 height 143
click at [176, 273] on div at bounding box center [414, 209] width 828 height 418
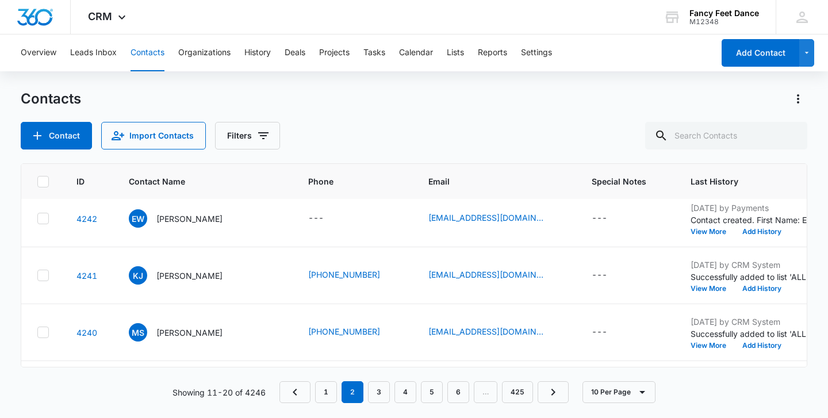
scroll to position [122, 3]
click at [691, 349] on button "View More" at bounding box center [713, 346] width 44 height 7
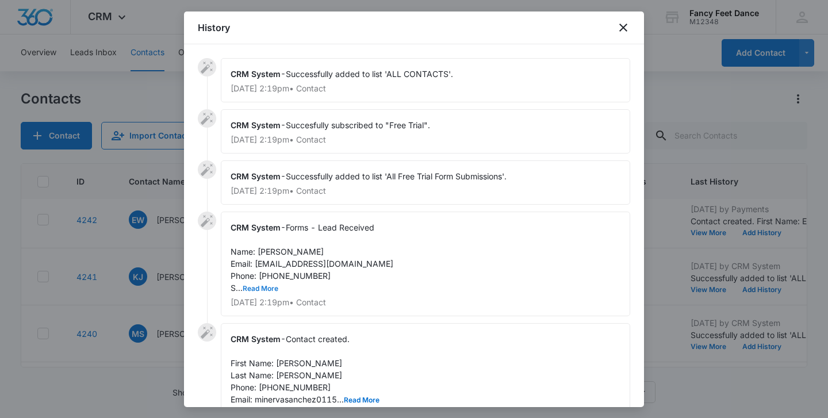
click at [275, 285] on button "Read More" at bounding box center [261, 288] width 36 height 7
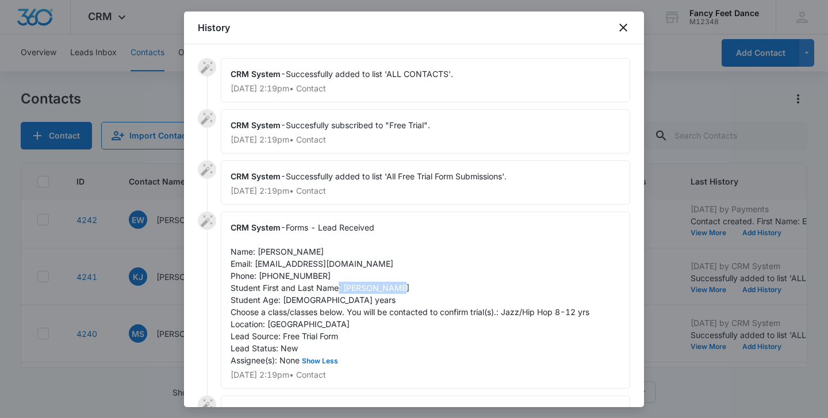
drag, startPoint x: 343, startPoint y: 285, endPoint x: 399, endPoint y: 285, distance: 55.8
click at [399, 286] on span "Forms - Lead Received Name: [PERSON_NAME] Email: [EMAIL_ADDRESS][DOMAIN_NAME] P…" at bounding box center [410, 294] width 359 height 143
click at [399, 285] on span "Forms - Lead Received Name: [PERSON_NAME] Email: [EMAIL_ADDRESS][DOMAIN_NAME] P…" at bounding box center [410, 294] width 359 height 143
drag, startPoint x: 403, startPoint y: 286, endPoint x: 341, endPoint y: 291, distance: 62.3
click at [341, 291] on div "CRM System - Forms - Lead Received Name: [PERSON_NAME] Email: [EMAIL_ADDRESS][D…" at bounding box center [426, 300] width 410 height 177
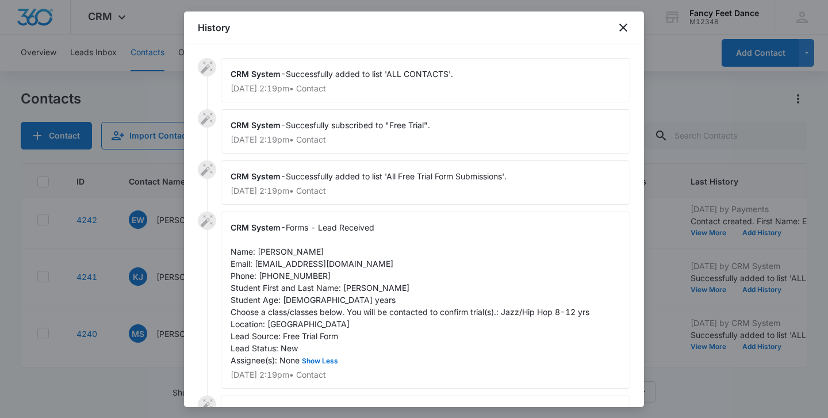
click at [267, 251] on span "Forms - Lead Received Name: [PERSON_NAME] Email: [EMAIL_ADDRESS][DOMAIN_NAME] P…" at bounding box center [410, 294] width 359 height 143
click at [304, 275] on span "Forms - Lead Received Name: [PERSON_NAME] Email: [EMAIL_ADDRESS][DOMAIN_NAME] P…" at bounding box center [410, 294] width 359 height 143
drag, startPoint x: 257, startPoint y: 267, endPoint x: 388, endPoint y: 265, distance: 131.2
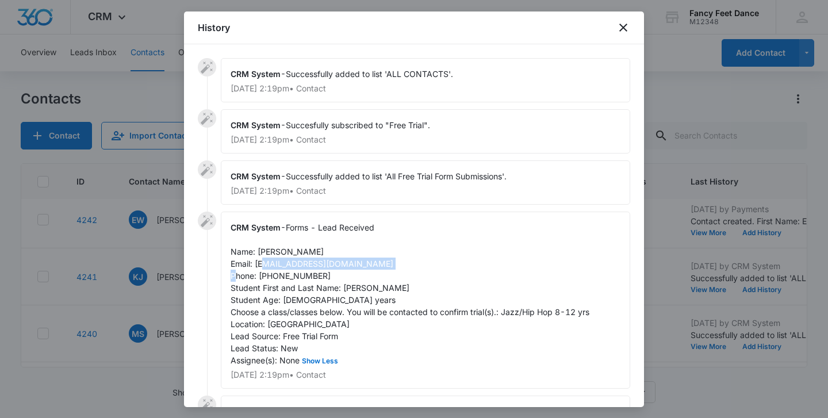
click at [389, 265] on div "CRM System - Forms - Lead Received Name: [PERSON_NAME] Email: [EMAIL_ADDRESS][D…" at bounding box center [426, 300] width 410 height 177
click at [277, 271] on span "Forms - Lead Received Name: [PERSON_NAME] Email: [EMAIL_ADDRESS][DOMAIN_NAME] P…" at bounding box center [410, 294] width 359 height 143
click at [277, 277] on span "Forms - Lead Received Name: [PERSON_NAME] Email: [EMAIL_ADDRESS][DOMAIN_NAME] P…" at bounding box center [410, 294] width 359 height 143
click at [174, 282] on div at bounding box center [414, 209] width 828 height 418
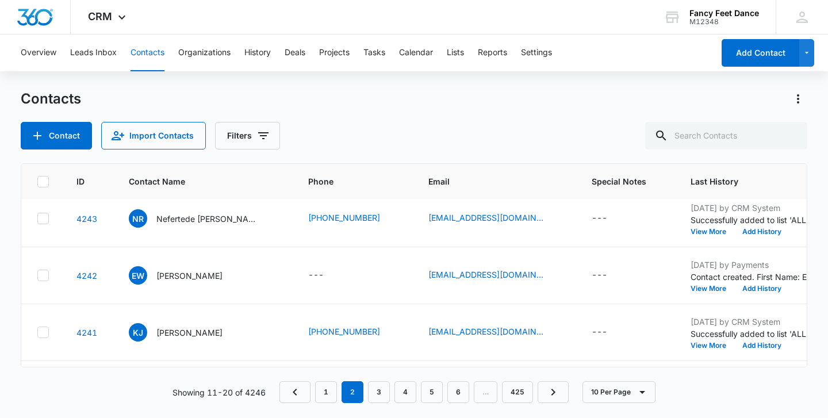
scroll to position [67, 3]
click at [691, 343] on button "View More" at bounding box center [713, 345] width 44 height 7
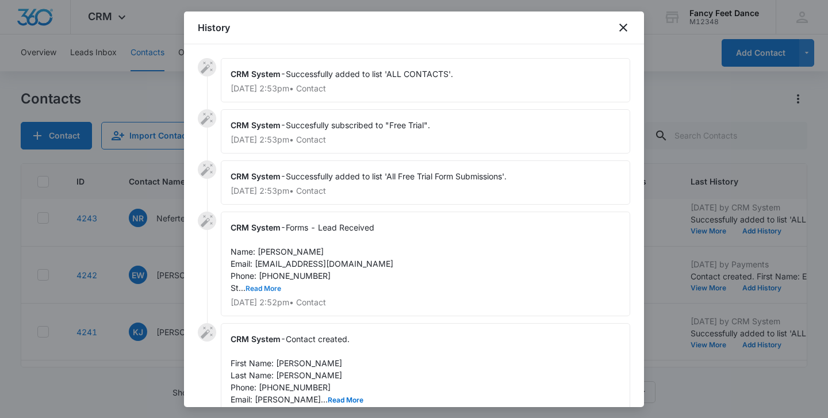
click at [274, 289] on button "Read More" at bounding box center [264, 288] width 36 height 7
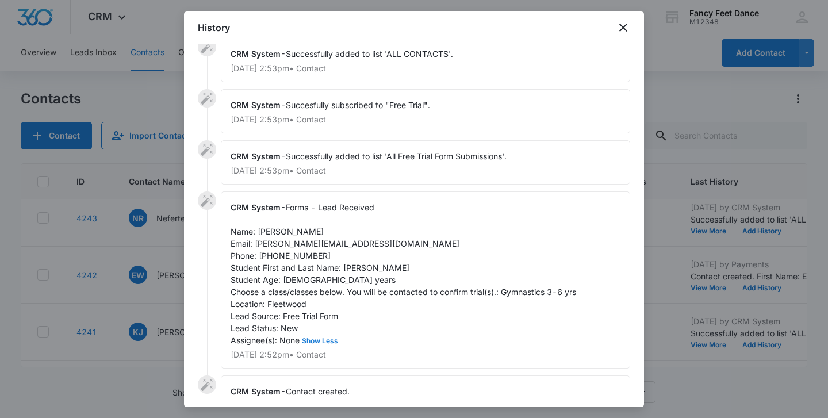
scroll to position [23, 0]
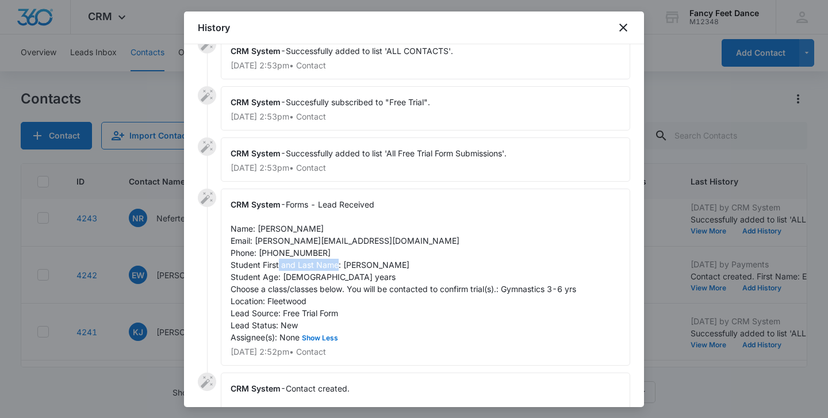
drag, startPoint x: 343, startPoint y: 266, endPoint x: 401, endPoint y: 265, distance: 58.1
click at [401, 265] on div "CRM System - Forms - Lead Received Name: [PERSON_NAME] Email: [PERSON_NAME][EMA…" at bounding box center [426, 277] width 410 height 177
drag, startPoint x: 257, startPoint y: 227, endPoint x: 310, endPoint y: 225, distance: 52.9
click at [311, 225] on span "Forms - Lead Received Name: [PERSON_NAME] Email: [PERSON_NAME][EMAIL_ADDRESS][D…" at bounding box center [404, 271] width 346 height 143
click at [310, 225] on span "Forms - Lead Received Name: [PERSON_NAME] Email: [PERSON_NAME][EMAIL_ADDRESS][D…" at bounding box center [404, 271] width 346 height 143
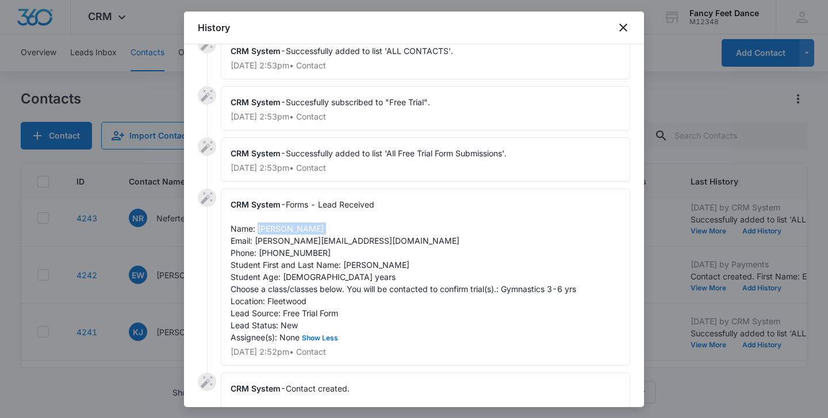
drag, startPoint x: 317, startPoint y: 227, endPoint x: 259, endPoint y: 225, distance: 57.5
click at [259, 225] on div "CRM System - Forms - Lead Received Name: [PERSON_NAME] Email: [PERSON_NAME][EMA…" at bounding box center [426, 277] width 410 height 177
drag, startPoint x: 260, startPoint y: 251, endPoint x: 328, endPoint y: 254, distance: 68.0
click at [328, 254] on div "CRM System - Forms - Lead Received Name: [PERSON_NAME] Email: [PERSON_NAME][EMA…" at bounding box center [426, 277] width 410 height 177
click at [258, 241] on span "Forms - Lead Received Name: [PERSON_NAME] Email: [PERSON_NAME][EMAIL_ADDRESS][D…" at bounding box center [404, 271] width 346 height 143
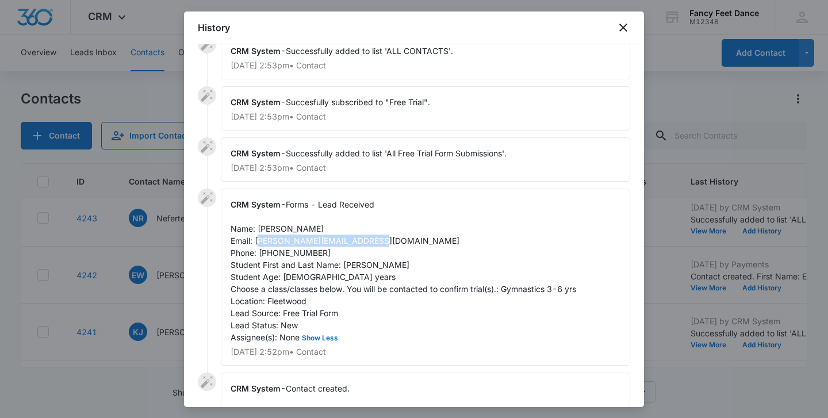
drag, startPoint x: 257, startPoint y: 241, endPoint x: 385, endPoint y: 242, distance: 128.3
click at [385, 243] on div "CRM System - Forms - Lead Received Name: [PERSON_NAME] Email: [PERSON_NAME][EMA…" at bounding box center [426, 277] width 410 height 177
click at [161, 281] on div at bounding box center [414, 209] width 828 height 418
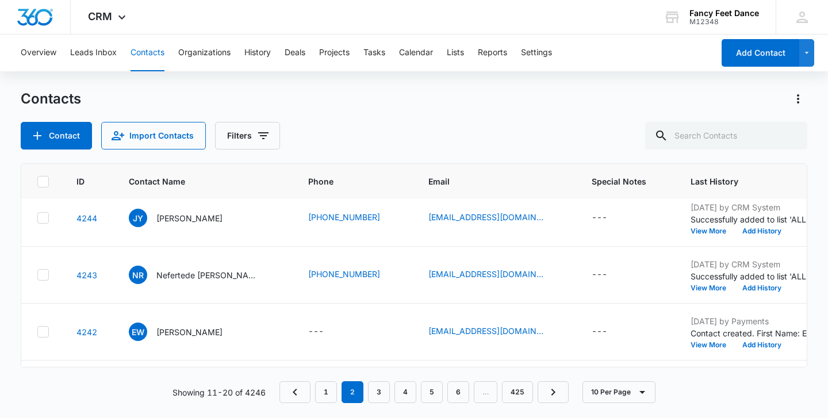
scroll to position [0, 3]
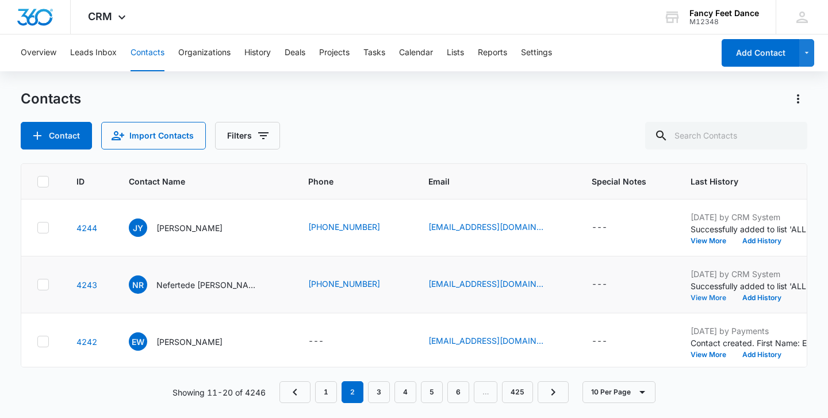
click at [691, 295] on button "View More" at bounding box center [713, 298] width 44 height 7
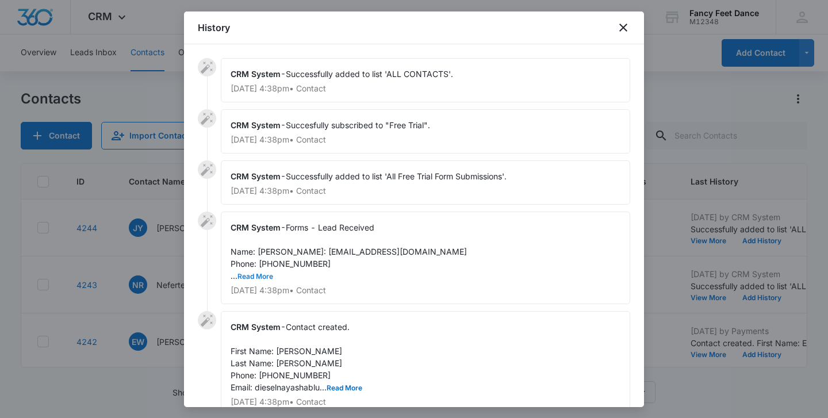
click at [250, 280] on button "Read More" at bounding box center [256, 276] width 36 height 7
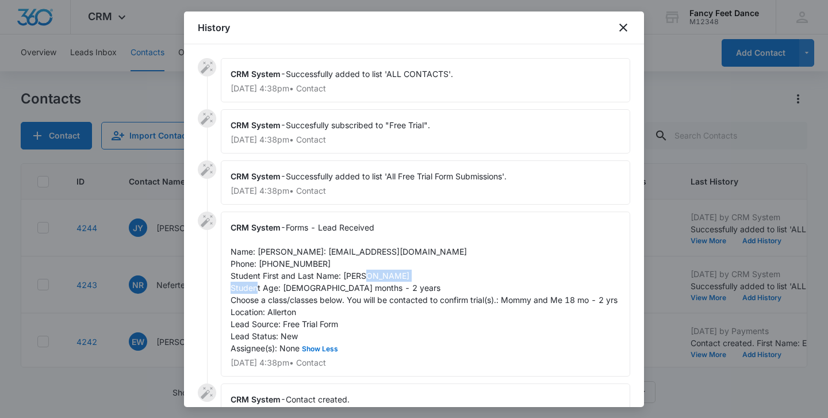
drag, startPoint x: 343, startPoint y: 287, endPoint x: 413, endPoint y: 285, distance: 69.6
click at [413, 285] on div "CRM System - Forms - Lead Received Name: [PERSON_NAME]: [EMAIL_ADDRESS][DOMAIN_…" at bounding box center [426, 294] width 410 height 165
click at [270, 249] on span "Forms - Lead Received Name: [PERSON_NAME]: [EMAIL_ADDRESS][DOMAIN_NAME] Phone: …" at bounding box center [424, 288] width 387 height 131
click at [298, 267] on span "Forms - Lead Received Name: [PERSON_NAME]: [EMAIL_ADDRESS][DOMAIN_NAME] Phone: …" at bounding box center [424, 288] width 387 height 131
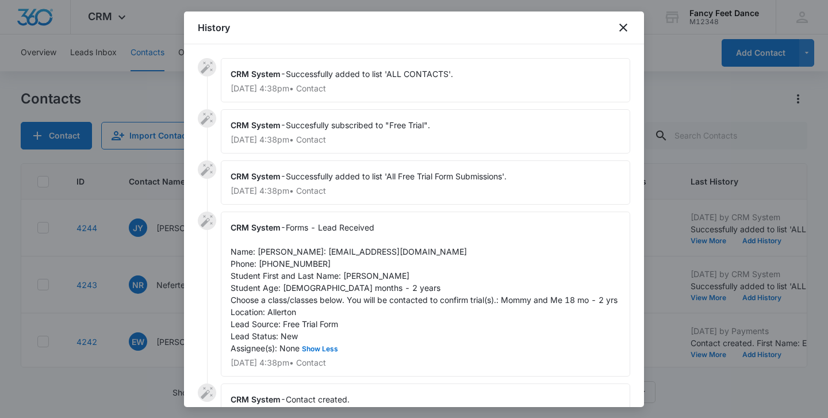
click at [298, 273] on span "Forms - Lead Received Name: [PERSON_NAME]: [EMAIL_ADDRESS][DOMAIN_NAME] Phone: …" at bounding box center [424, 288] width 387 height 131
drag, startPoint x: 255, startPoint y: 263, endPoint x: 423, endPoint y: 267, distance: 168.0
click at [423, 268] on div "CRM System - Forms - Lead Received Name: [PERSON_NAME]: [EMAIL_ADDRESS][DOMAIN_…" at bounding box center [426, 294] width 410 height 165
click at [152, 291] on div at bounding box center [414, 209] width 828 height 418
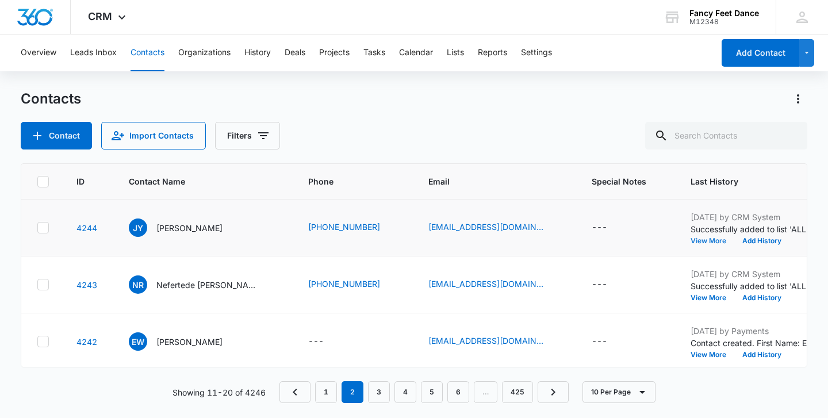
click at [691, 241] on button "View More" at bounding box center [713, 241] width 44 height 7
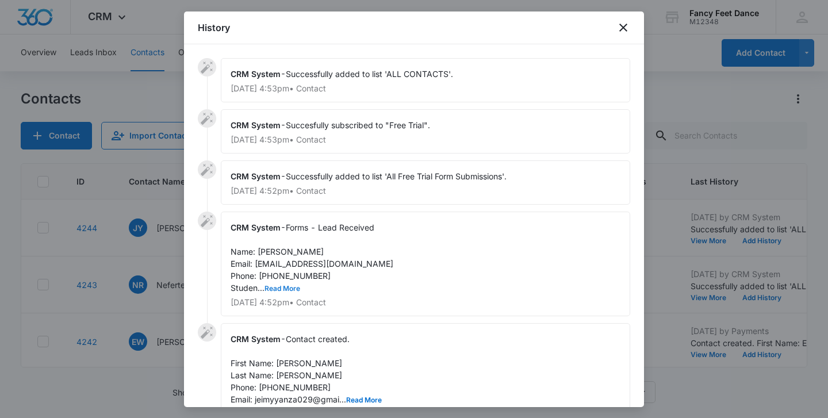
click at [284, 285] on button "Read More" at bounding box center [283, 288] width 36 height 7
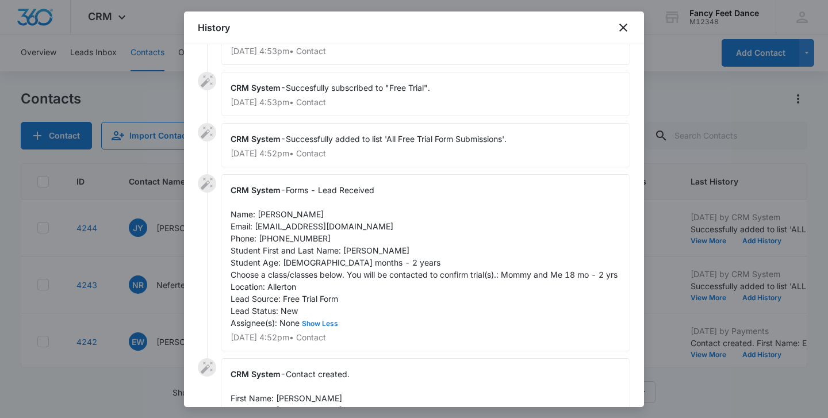
scroll to position [42, 0]
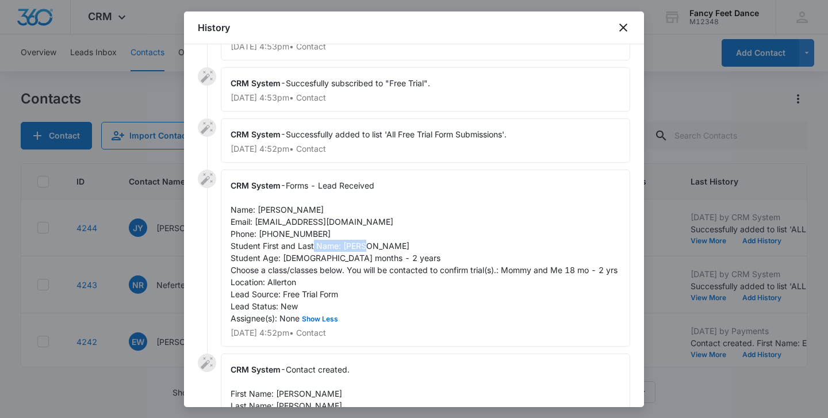
drag, startPoint x: 341, startPoint y: 244, endPoint x: 419, endPoint y: 246, distance: 78.2
click at [420, 248] on div "CRM System - Forms - Lead Received Name: [PERSON_NAME] Email: [EMAIL_ADDRESS][D…" at bounding box center [426, 258] width 410 height 177
drag, startPoint x: 258, startPoint y: 212, endPoint x: 308, endPoint y: 209, distance: 50.1
click at [308, 209] on div "CRM System - Forms - Lead Received Name: [PERSON_NAME] Email: [EMAIL_ADDRESS][D…" at bounding box center [426, 258] width 410 height 177
drag, startPoint x: 256, startPoint y: 224, endPoint x: 377, endPoint y: 225, distance: 121.4
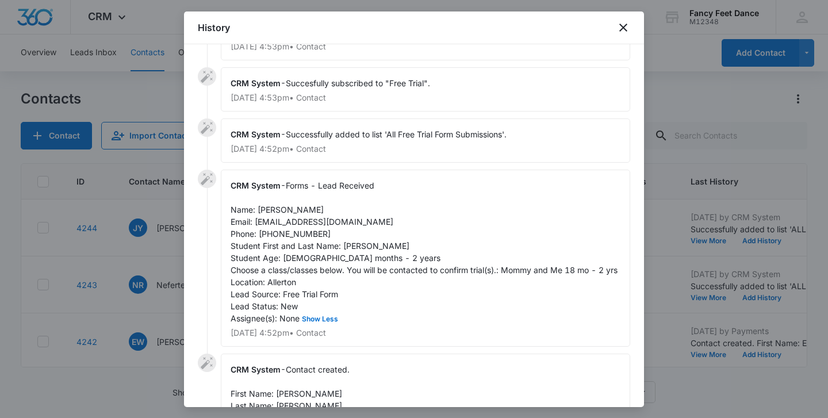
click at [378, 227] on div "CRM System - Forms - Lead Received Name: [PERSON_NAME] Email: [EMAIL_ADDRESS][D…" at bounding box center [426, 258] width 410 height 177
drag, startPoint x: 361, startPoint y: 223, endPoint x: 255, endPoint y: 217, distance: 106.0
click at [255, 217] on div "CRM System - Forms - Lead Received Name: [PERSON_NAME] Email: [EMAIL_ADDRESS][D…" at bounding box center [426, 258] width 410 height 177
drag, startPoint x: 327, startPoint y: 235, endPoint x: 260, endPoint y: 230, distance: 66.9
click at [260, 230] on div "CRM System - Forms - Lead Received Name: [PERSON_NAME] Email: [EMAIL_ADDRESS][D…" at bounding box center [426, 258] width 410 height 177
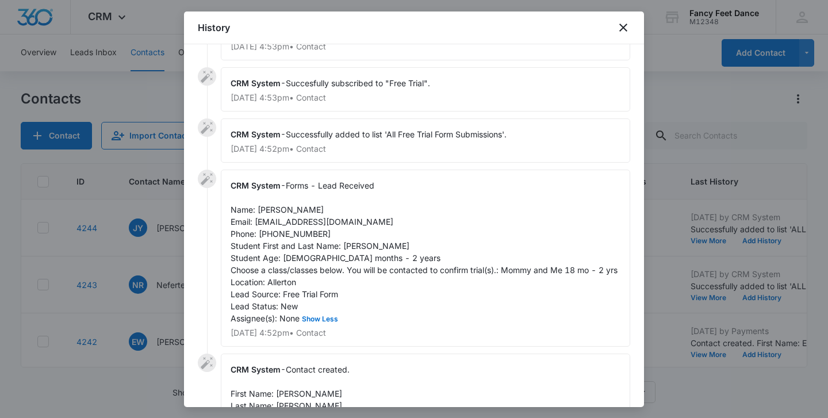
click at [156, 248] on div at bounding box center [414, 209] width 828 height 418
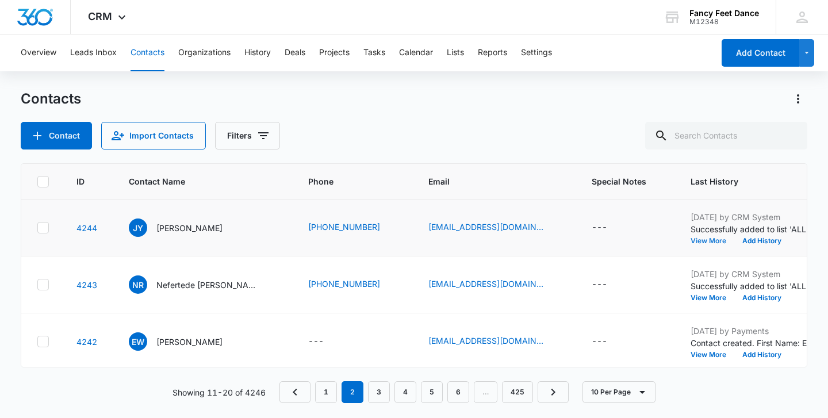
click at [691, 240] on button "View More" at bounding box center [713, 241] width 44 height 7
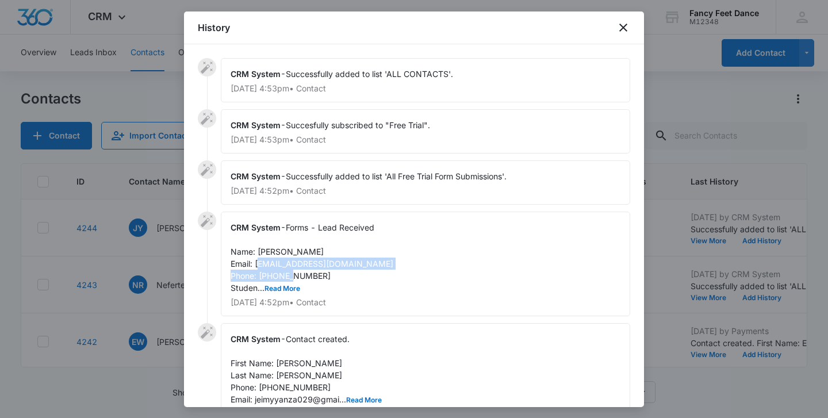
drag, startPoint x: 327, startPoint y: 274, endPoint x: 263, endPoint y: 266, distance: 63.7
click at [263, 266] on div "CRM System - Forms - Lead Received Name: [PERSON_NAME] Email: [EMAIL_ADDRESS][D…" at bounding box center [426, 264] width 410 height 105
click at [263, 266] on span "Forms - Lead Received Name: [PERSON_NAME] Email: [EMAIL_ADDRESS][DOMAIN_NAME] P…" at bounding box center [312, 258] width 163 height 70
drag, startPoint x: 259, startPoint y: 273, endPoint x: 324, endPoint y: 275, distance: 65.6
click at [325, 276] on div "CRM System - Forms - Lead Received Name: [PERSON_NAME] Email: [EMAIL_ADDRESS][D…" at bounding box center [426, 264] width 410 height 105
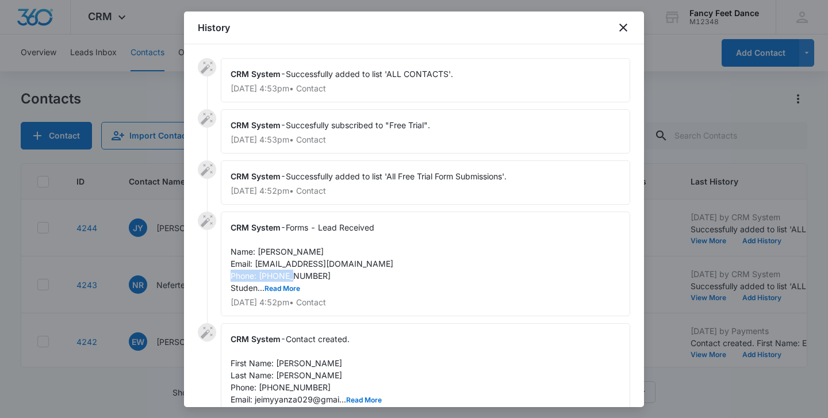
click at [135, 237] on div at bounding box center [414, 209] width 828 height 418
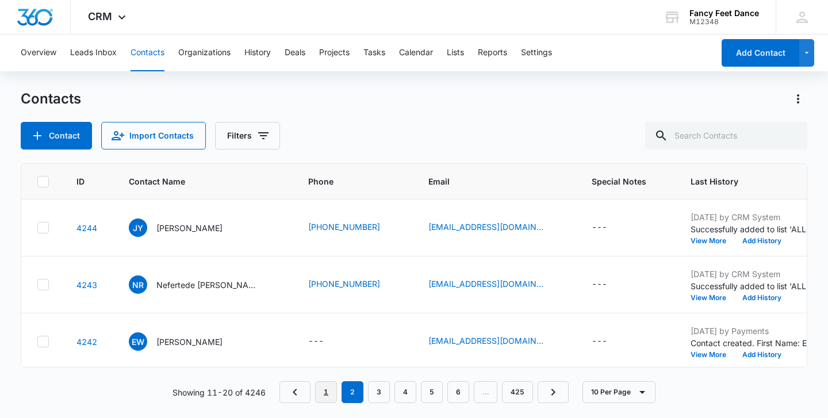
click at [332, 386] on link "1" at bounding box center [326, 392] width 22 height 22
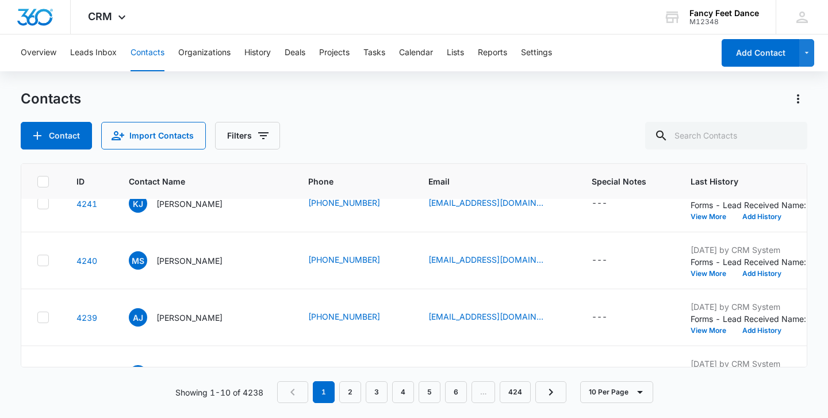
scroll to position [401, 3]
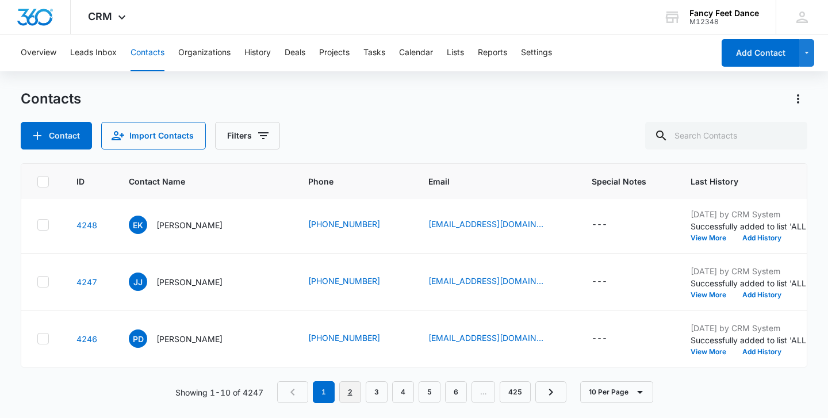
click at [358, 393] on link "2" at bounding box center [350, 392] width 22 height 22
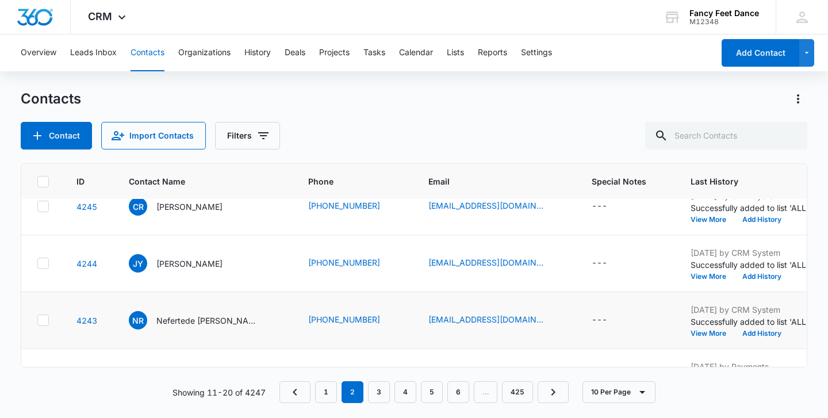
scroll to position [0, 3]
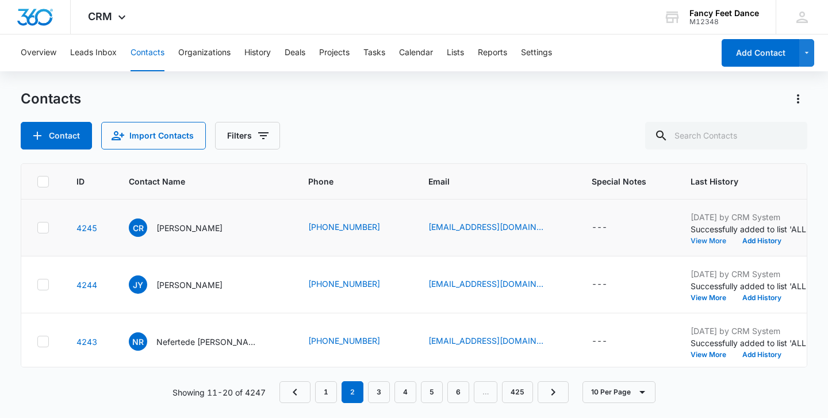
click at [691, 238] on button "View More" at bounding box center [713, 241] width 44 height 7
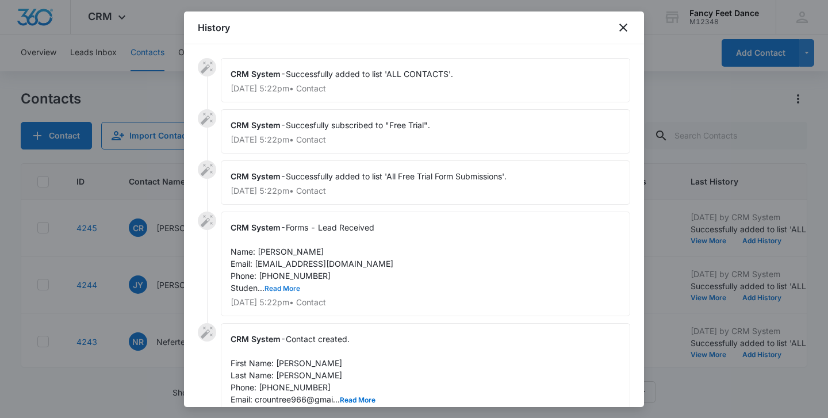
click at [295, 290] on button "Read More" at bounding box center [283, 288] width 36 height 7
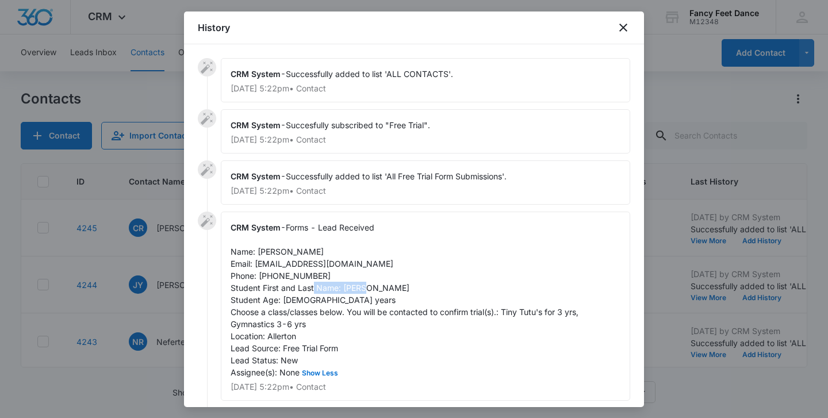
drag, startPoint x: 343, startPoint y: 286, endPoint x: 409, endPoint y: 286, distance: 65.6
click at [409, 286] on div "CRM System - Forms - Lead Received Name: [PERSON_NAME] Email: [EMAIL_ADDRESS][D…" at bounding box center [426, 306] width 410 height 189
drag, startPoint x: 258, startPoint y: 251, endPoint x: 325, endPoint y: 250, distance: 67.3
click at [325, 251] on div "CRM System - Forms - Lead Received Name: [PERSON_NAME] Email: [EMAIL_ADDRESS][D…" at bounding box center [426, 306] width 410 height 189
drag, startPoint x: 256, startPoint y: 266, endPoint x: 351, endPoint y: 263, distance: 95.5
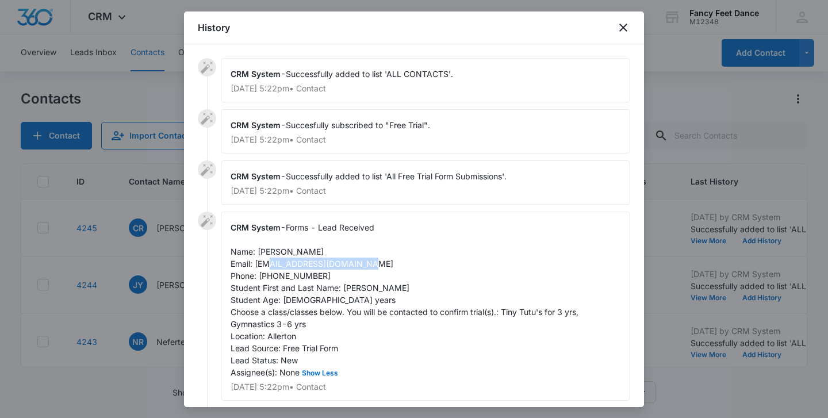
click at [351, 263] on span "Forms - Lead Received Name: [PERSON_NAME] Email: [EMAIL_ADDRESS][DOMAIN_NAME] P…" at bounding box center [406, 300] width 350 height 155
click at [289, 267] on span "Forms - Lead Received Name: [PERSON_NAME] Email: [EMAIL_ADDRESS][DOMAIN_NAME] P…" at bounding box center [406, 300] width 350 height 155
click at [289, 279] on span "Forms - Lead Received Name: [PERSON_NAME] Email: [EMAIL_ADDRESS][DOMAIN_NAME] P…" at bounding box center [406, 300] width 350 height 155
click at [139, 300] on div at bounding box center [414, 209] width 828 height 418
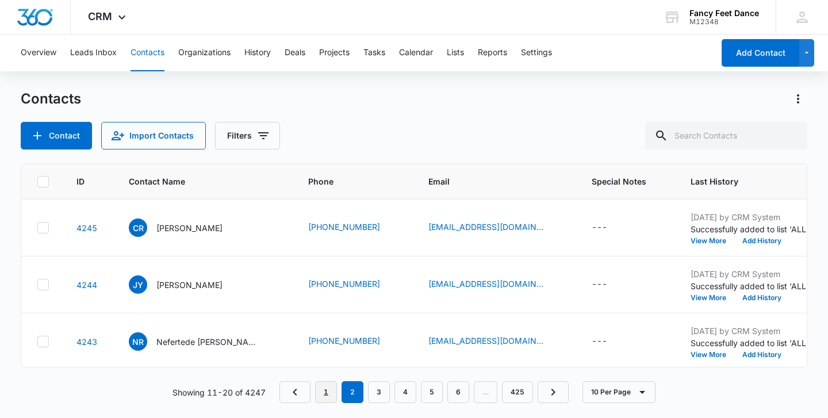
click at [325, 393] on link "1" at bounding box center [326, 392] width 22 height 22
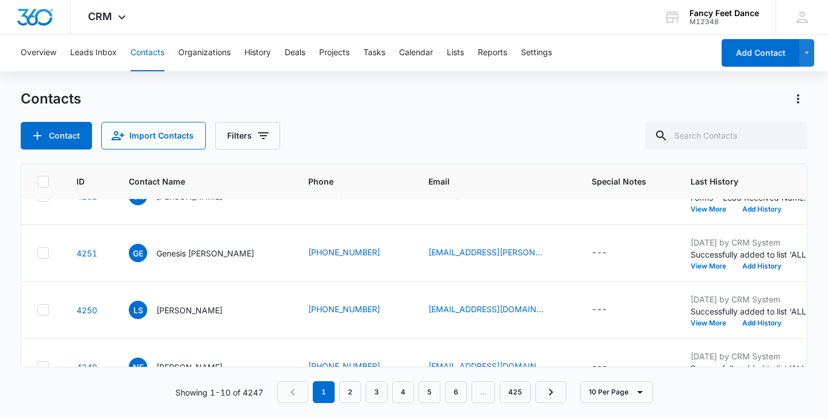
scroll to position [401, 3]
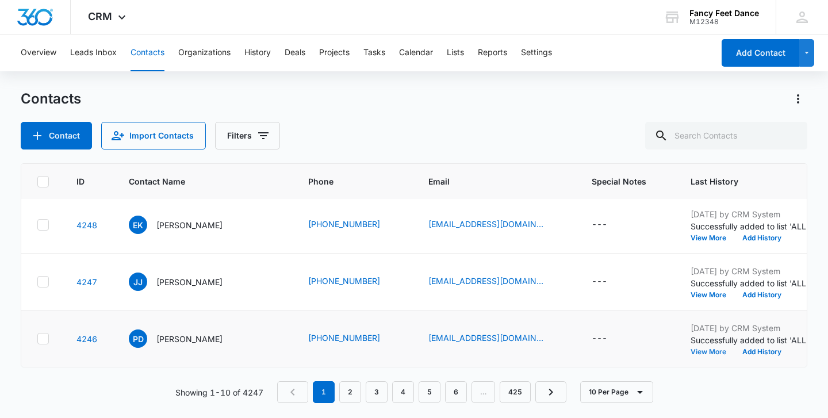
click at [691, 354] on button "View More" at bounding box center [713, 352] width 44 height 7
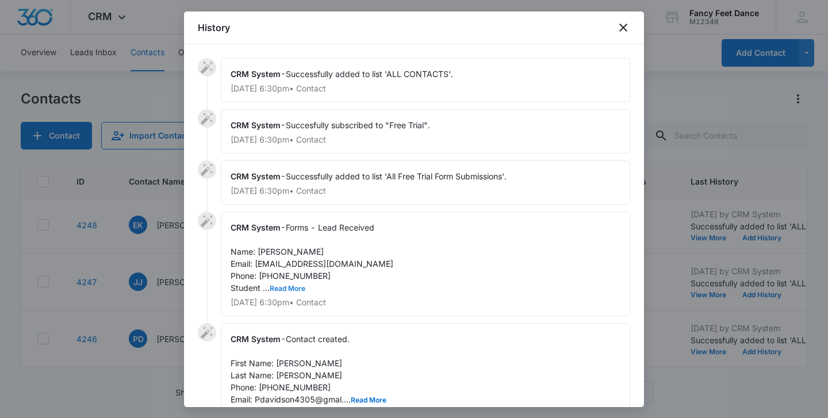
click at [284, 287] on button "Read More" at bounding box center [288, 288] width 36 height 7
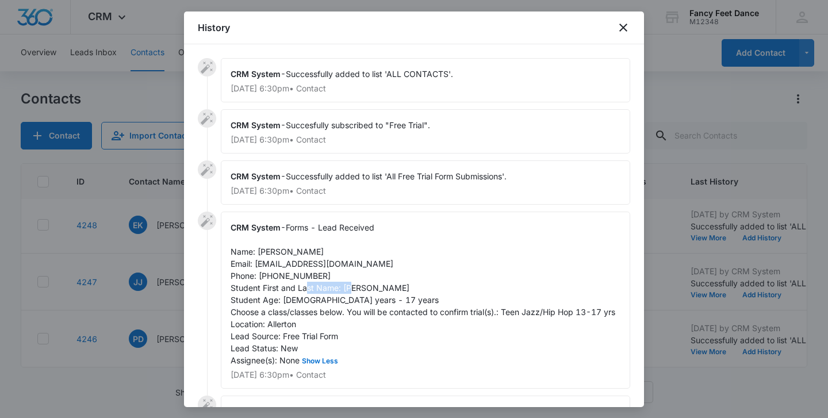
drag, startPoint x: 343, startPoint y: 289, endPoint x: 391, endPoint y: 284, distance: 48.0
click at [391, 284] on div "CRM System - Forms - Lead Received Name: [PERSON_NAME] Email: [EMAIL_ADDRESS][D…" at bounding box center [426, 300] width 410 height 177
drag, startPoint x: 255, startPoint y: 251, endPoint x: 328, endPoint y: 249, distance: 73.1
click at [330, 251] on div "CRM System - Forms - Lead Received Name: [PERSON_NAME] Email: [EMAIL_ADDRESS][D…" at bounding box center [426, 300] width 410 height 177
click at [293, 271] on span "Forms - Lead Received Name: [PERSON_NAME] Email: [EMAIL_ADDRESS][DOMAIN_NAME] P…" at bounding box center [423, 294] width 385 height 143
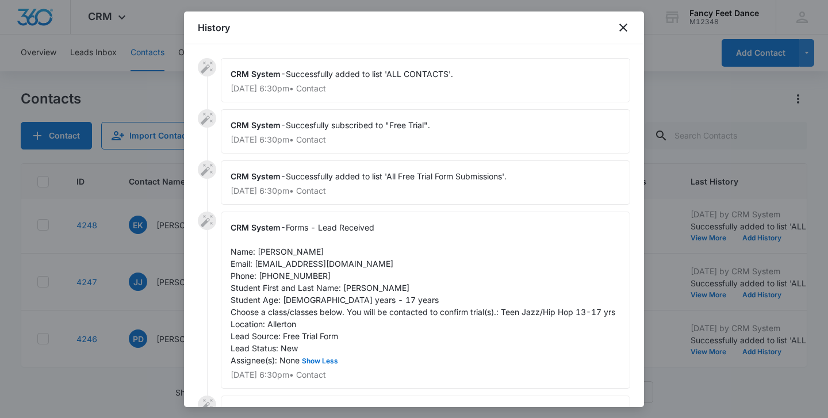
click at [293, 271] on span "Forms - Lead Received Name: [PERSON_NAME] Email: [EMAIL_ADDRESS][DOMAIN_NAME] P…" at bounding box center [423, 294] width 385 height 143
drag, startPoint x: 255, startPoint y: 261, endPoint x: 359, endPoint y: 261, distance: 104.1
click at [359, 261] on span "Forms - Lead Received Name: [PERSON_NAME] Email: [EMAIL_ADDRESS][DOMAIN_NAME] P…" at bounding box center [423, 294] width 385 height 143
click at [284, 271] on span "Forms - Lead Received Name: [PERSON_NAME] Email: [EMAIL_ADDRESS][DOMAIN_NAME] P…" at bounding box center [423, 294] width 385 height 143
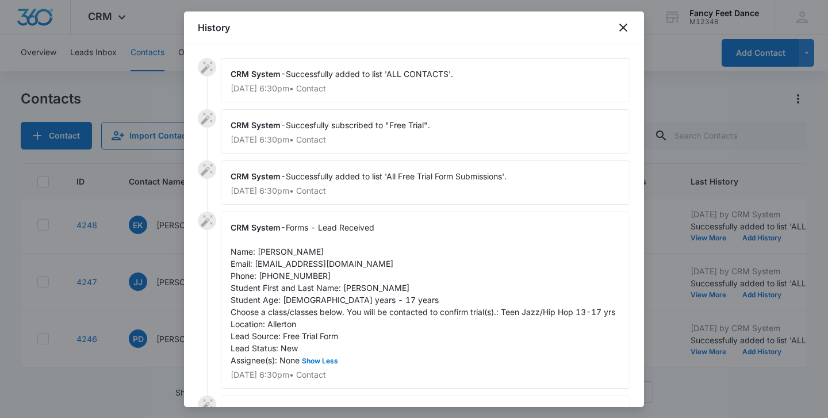
click at [173, 305] on div at bounding box center [414, 209] width 828 height 418
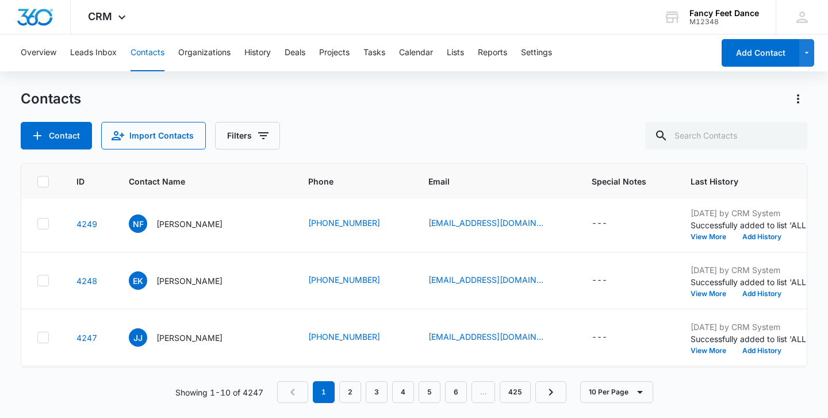
scroll to position [347, 3]
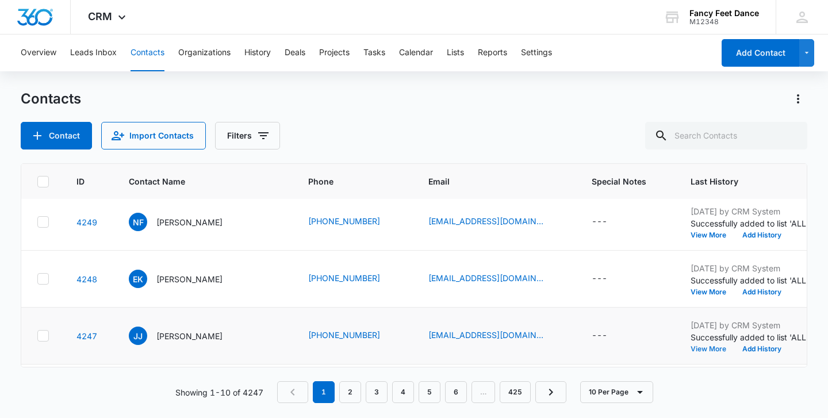
click at [691, 348] on button "View More" at bounding box center [713, 349] width 44 height 7
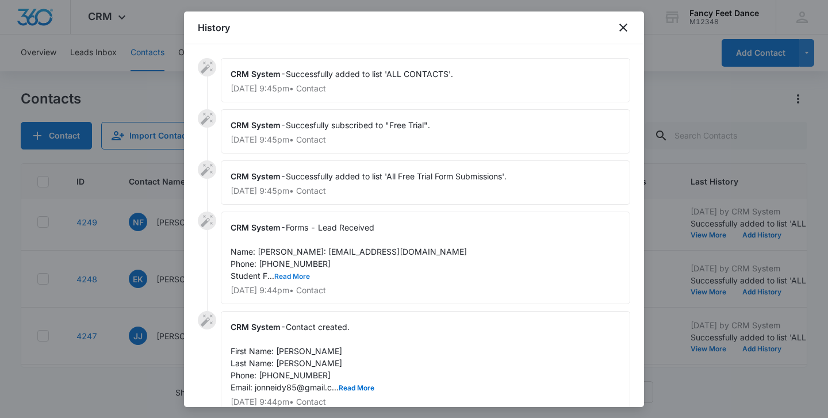
click at [295, 280] on button "Read More" at bounding box center [292, 276] width 36 height 7
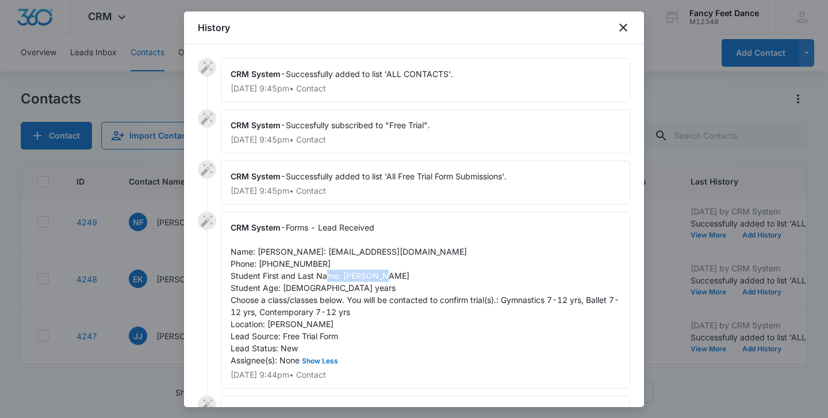
drag, startPoint x: 344, startPoint y: 290, endPoint x: 410, endPoint y: 290, distance: 66.1
click at [412, 290] on div "CRM System - Forms - Lead Received Name: [PERSON_NAME]: [EMAIL_ADDRESS][DOMAIN_…" at bounding box center [426, 300] width 410 height 177
drag, startPoint x: 259, startPoint y: 250, endPoint x: 318, endPoint y: 250, distance: 59.2
click at [318, 250] on div "CRM System - Forms - Lead Received Name: [PERSON_NAME]: [EMAIL_ADDRESS][DOMAIN_…" at bounding box center [426, 300] width 410 height 177
click at [286, 276] on span "Forms - Lead Received Name: [PERSON_NAME]: [EMAIL_ADDRESS][DOMAIN_NAME] Phone: …" at bounding box center [425, 294] width 389 height 143
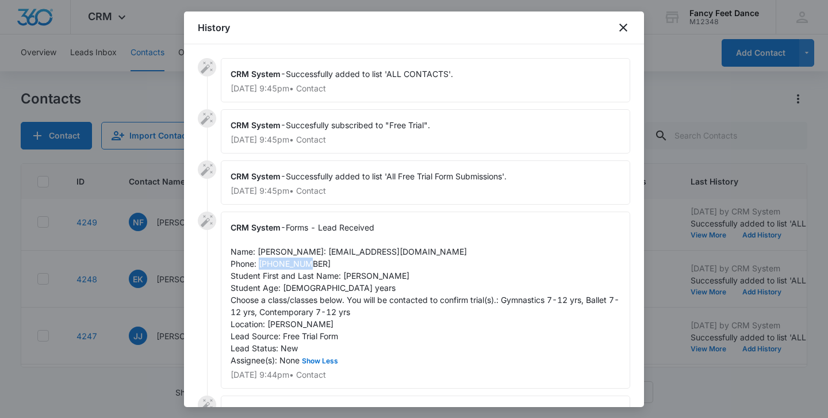
click at [286, 276] on span "Forms - Lead Received Name: [PERSON_NAME]: [EMAIL_ADDRESS][DOMAIN_NAME] Phone: …" at bounding box center [425, 294] width 389 height 143
drag, startPoint x: 254, startPoint y: 263, endPoint x: 351, endPoint y: 267, distance: 96.7
click at [351, 267] on div "CRM System - Forms - Lead Received Name: [PERSON_NAME]: [EMAIL_ADDRESS][DOMAIN_…" at bounding box center [426, 300] width 410 height 177
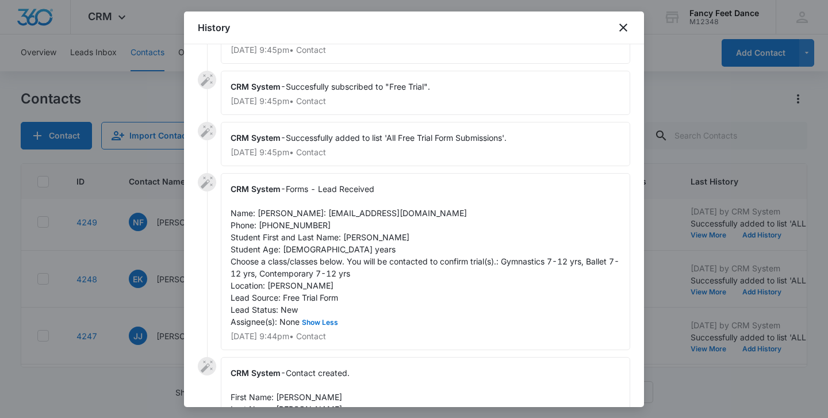
click at [177, 262] on div at bounding box center [414, 209] width 828 height 418
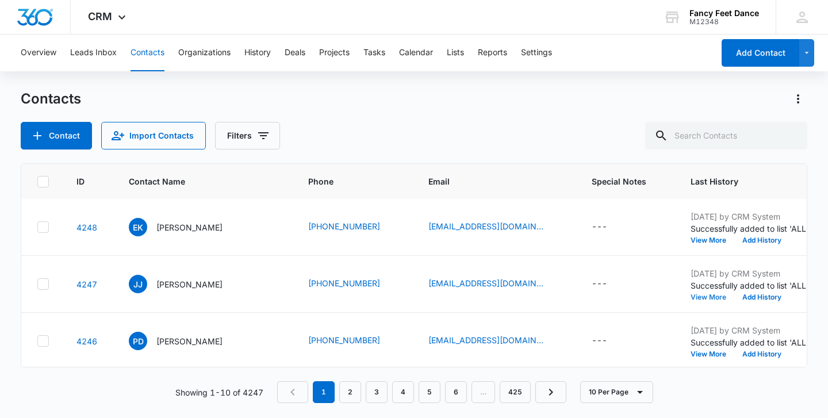
scroll to position [395, 3]
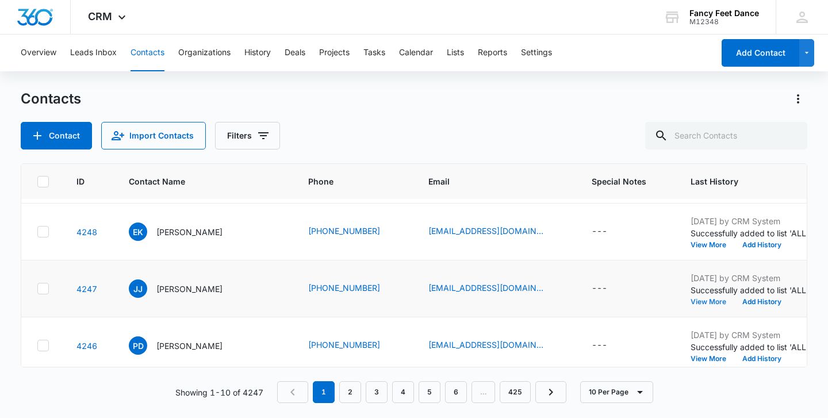
click at [691, 299] on button "View More" at bounding box center [713, 302] width 44 height 7
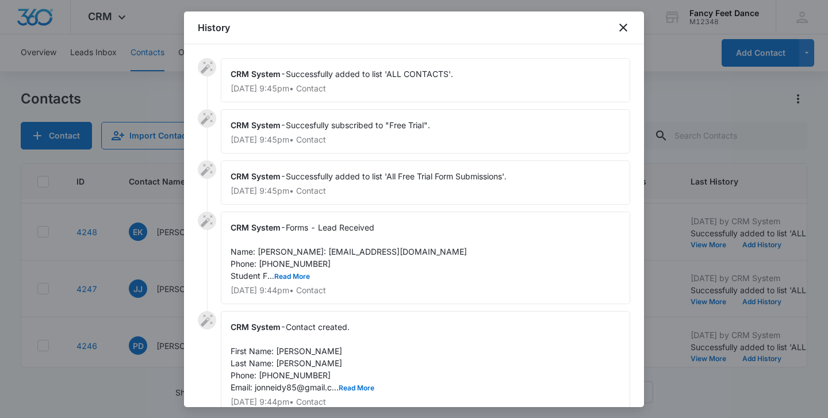
click at [182, 311] on div at bounding box center [414, 209] width 828 height 418
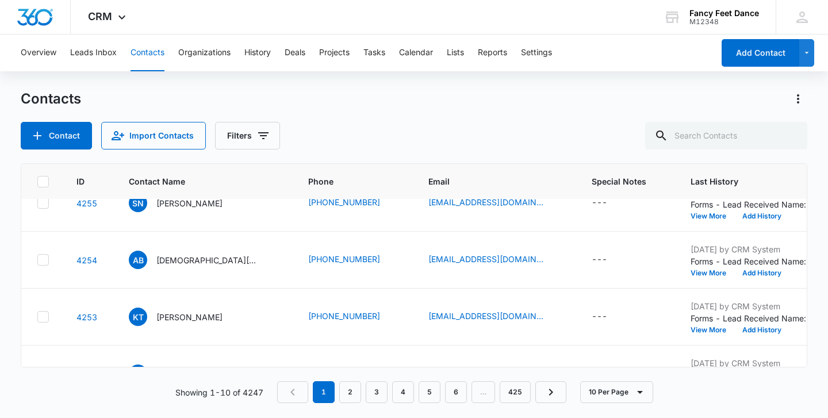
scroll to position [0, 3]
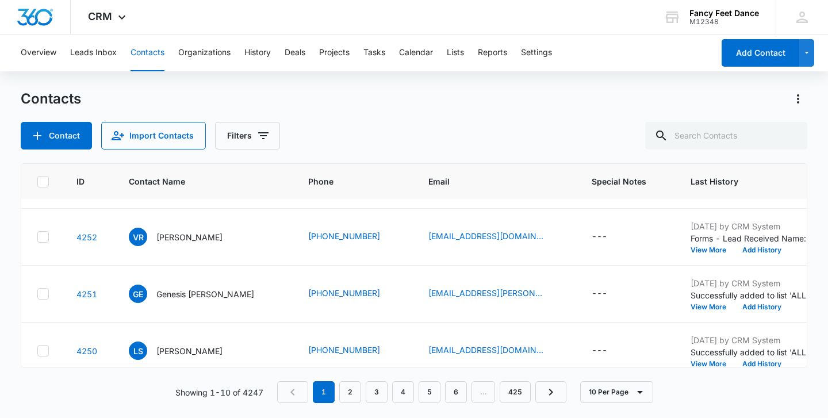
click at [240, 274] on td "GE Genesis [PERSON_NAME]" at bounding box center [204, 294] width 179 height 57
